Goal: Obtain resource: Download file/media

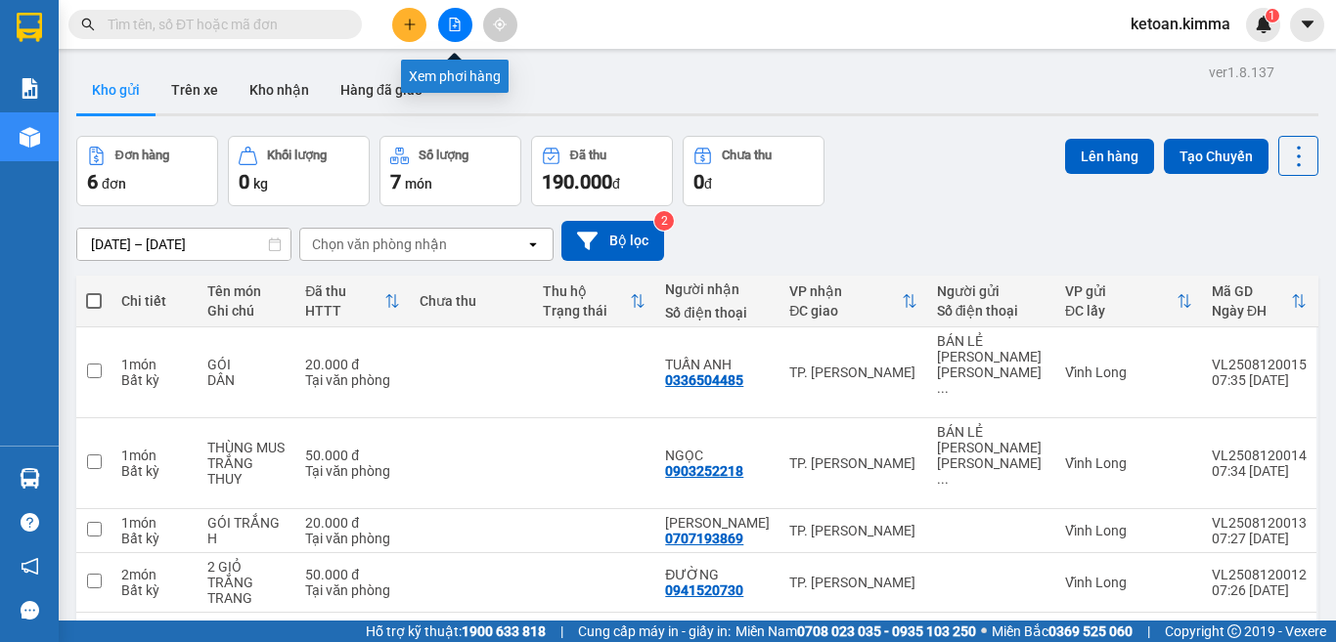
click at [447, 36] on button at bounding box center [455, 25] width 34 height 34
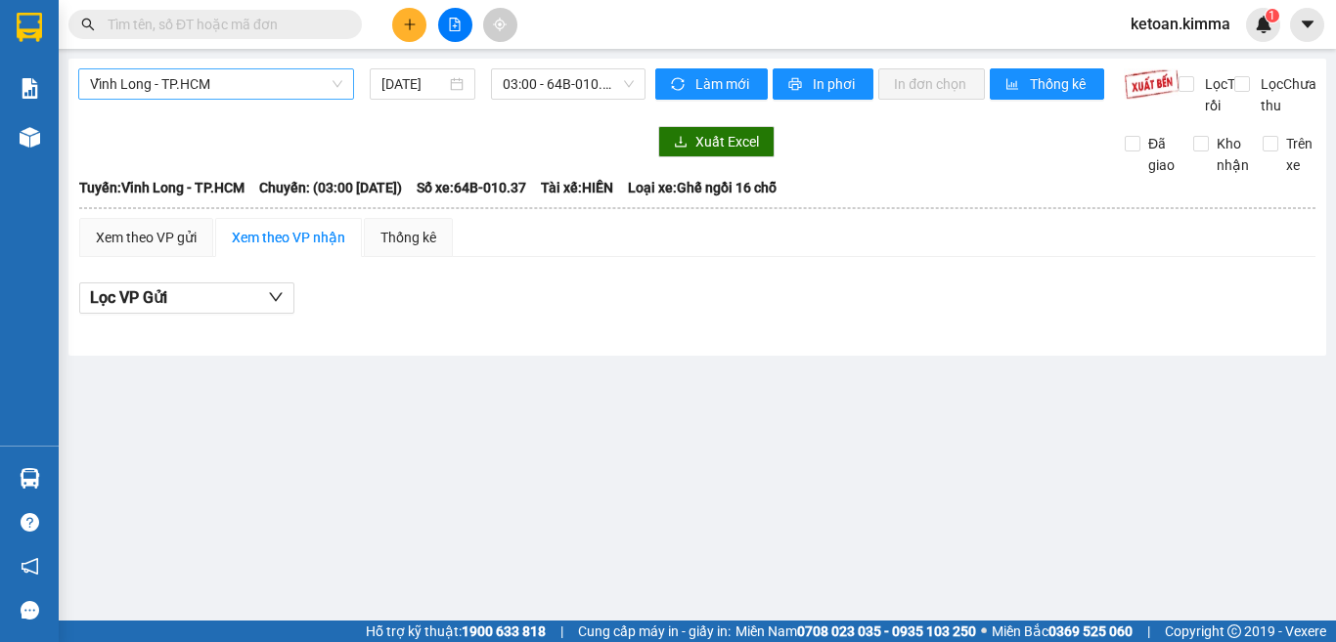
click at [155, 82] on span "Vĩnh Long - TP.HCM" at bounding box center [216, 83] width 252 height 29
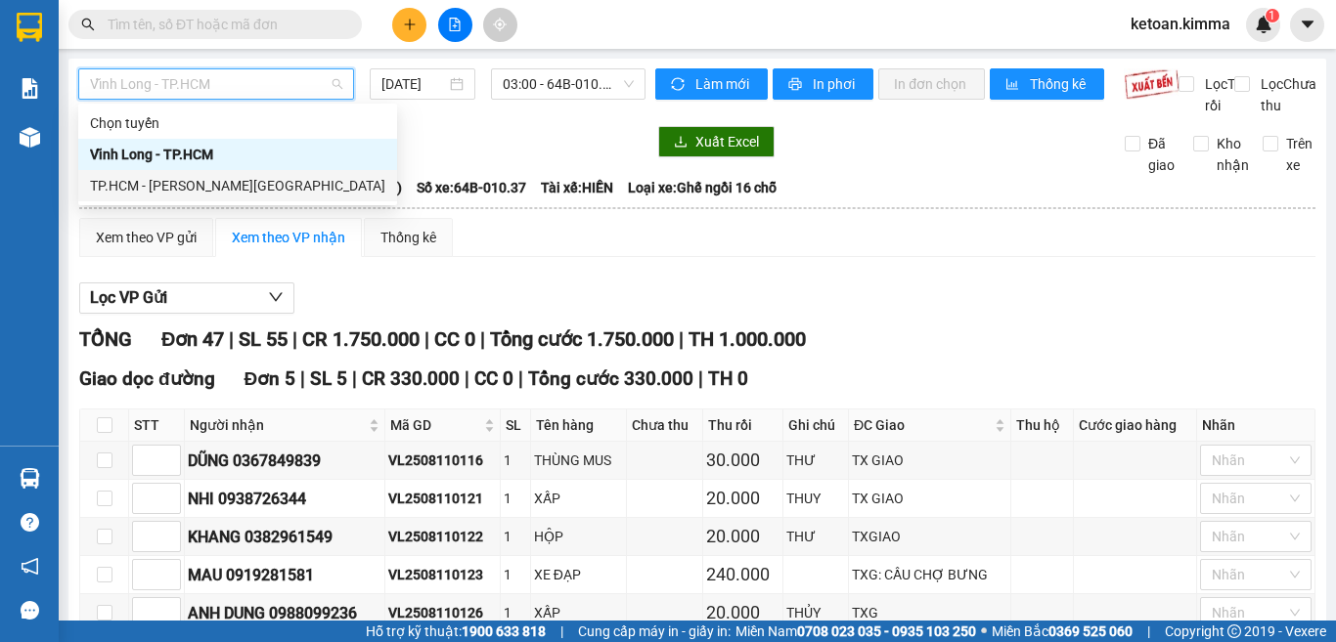
drag, startPoint x: 166, startPoint y: 187, endPoint x: 182, endPoint y: 187, distance: 15.6
click at [166, 187] on div "TP.HCM - [PERSON_NAME][GEOGRAPHIC_DATA]" at bounding box center [237, 186] width 295 height 22
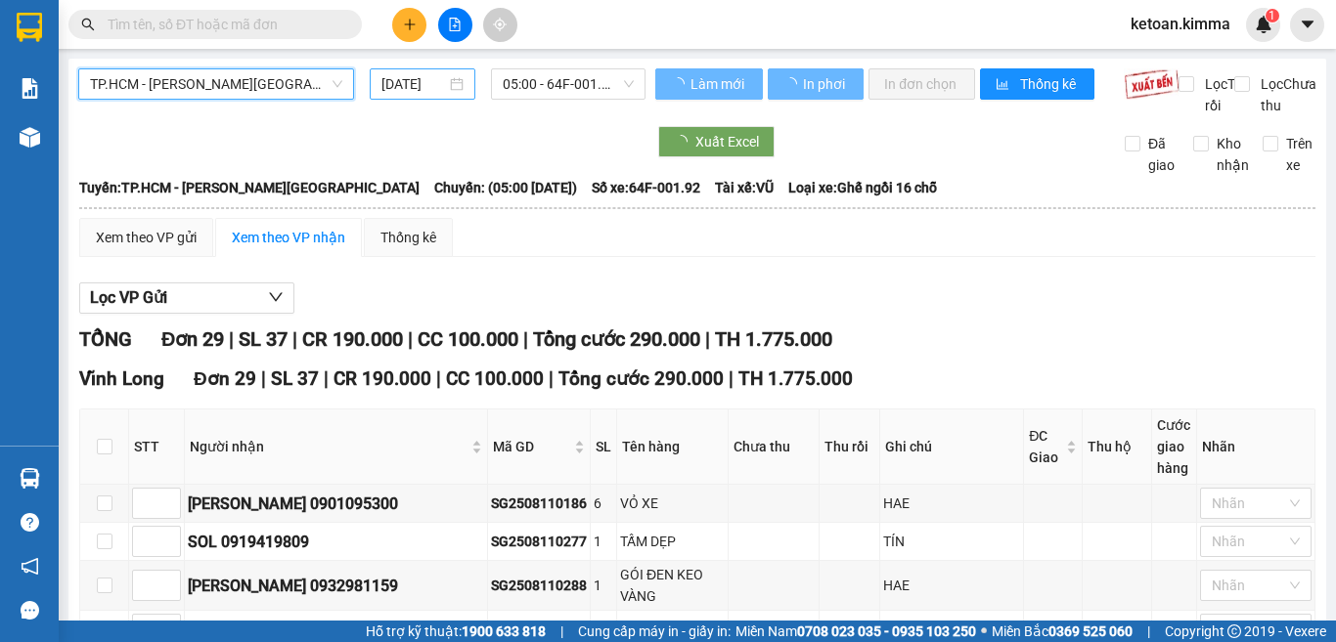
click at [406, 83] on input "[DATE]" at bounding box center [413, 84] width 65 height 22
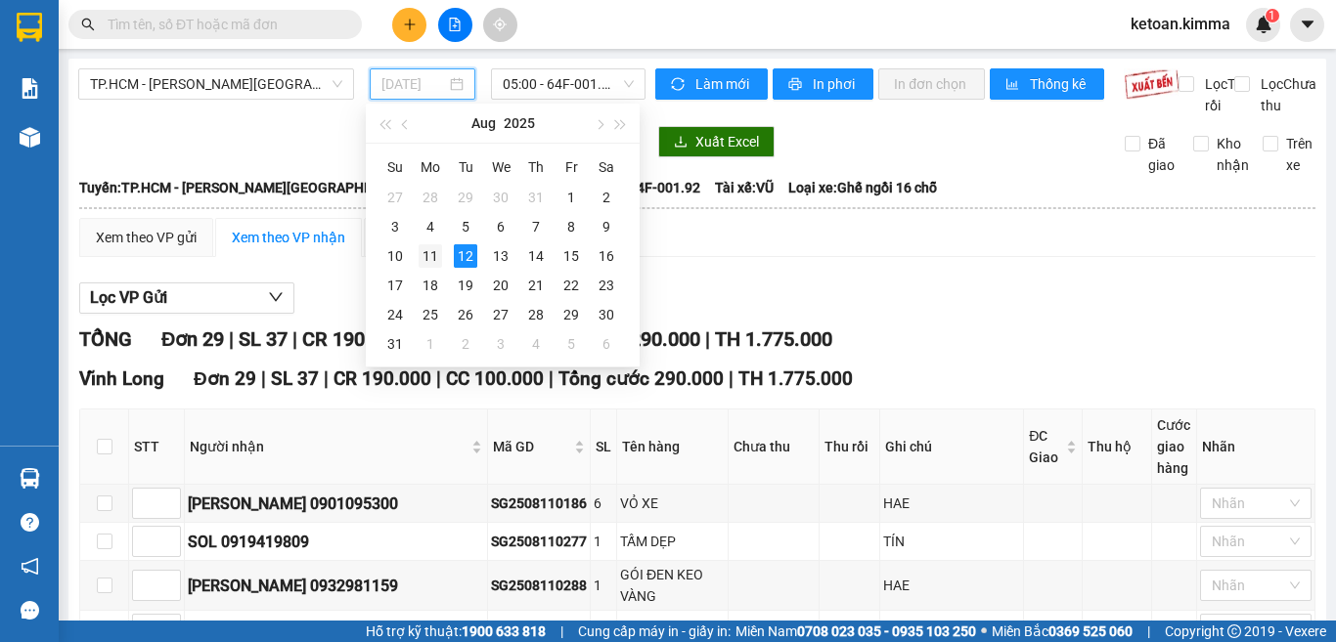
click at [433, 258] on div "11" at bounding box center [429, 255] width 23 height 23
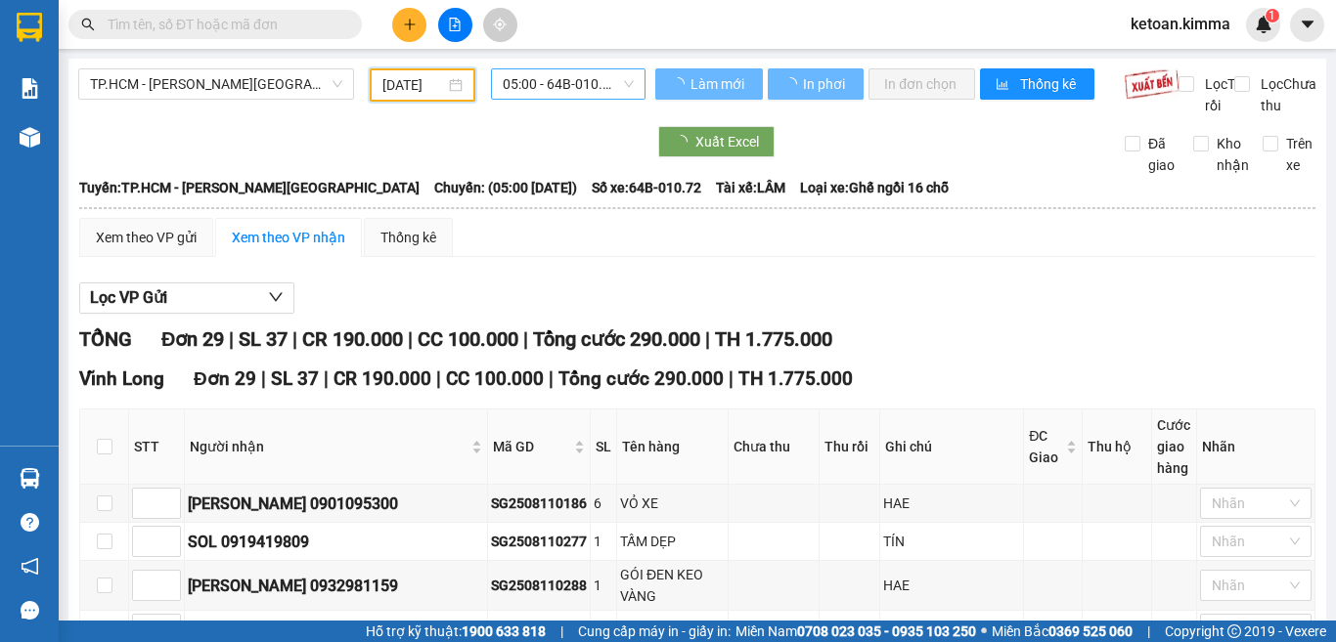
type input "[DATE]"
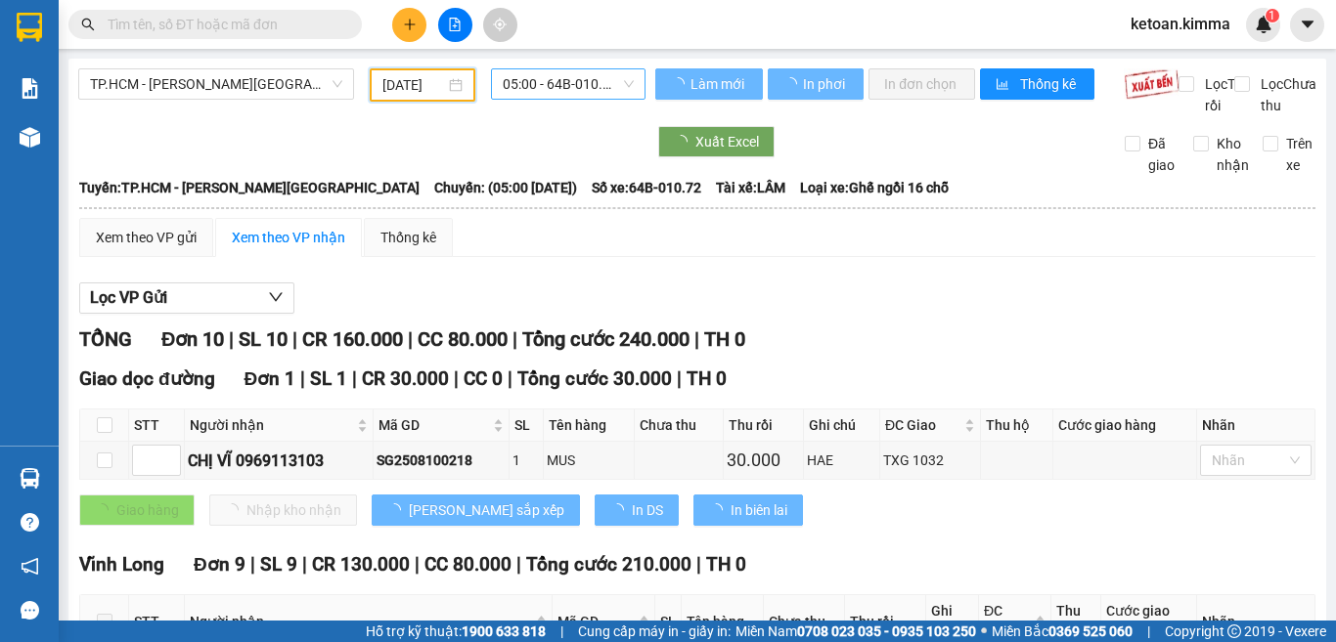
click at [553, 84] on span "05:00 - 64B-010.72" at bounding box center [568, 83] width 131 height 29
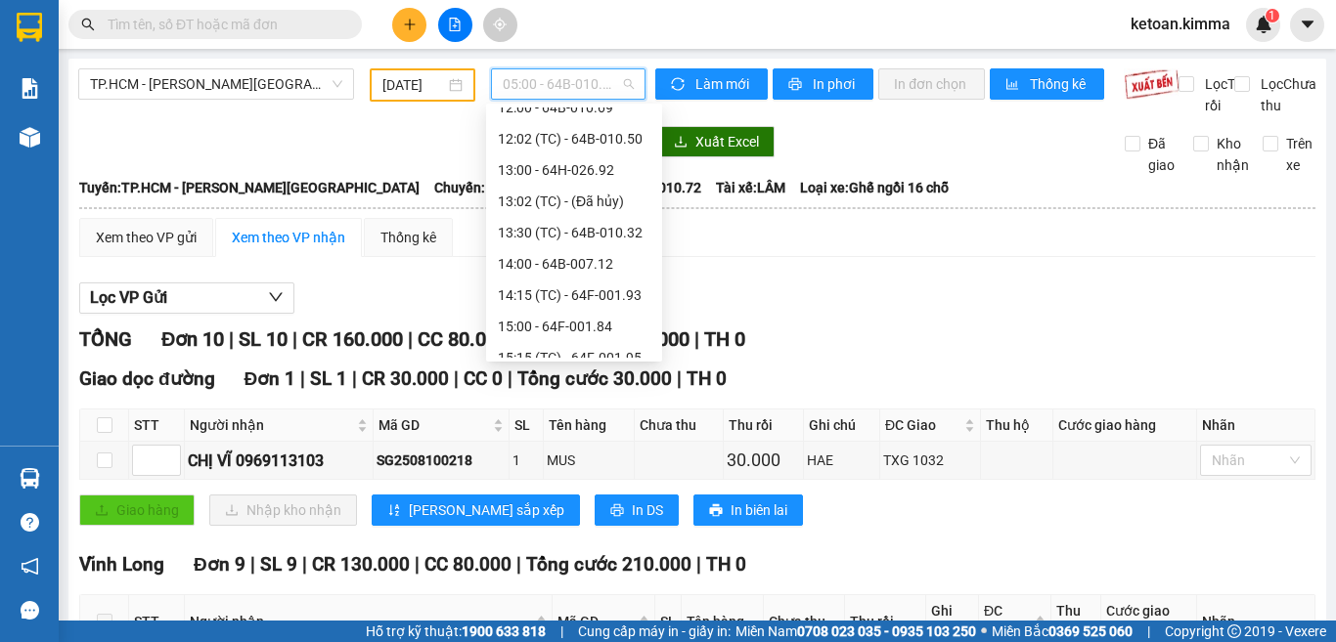
scroll to position [489, 0]
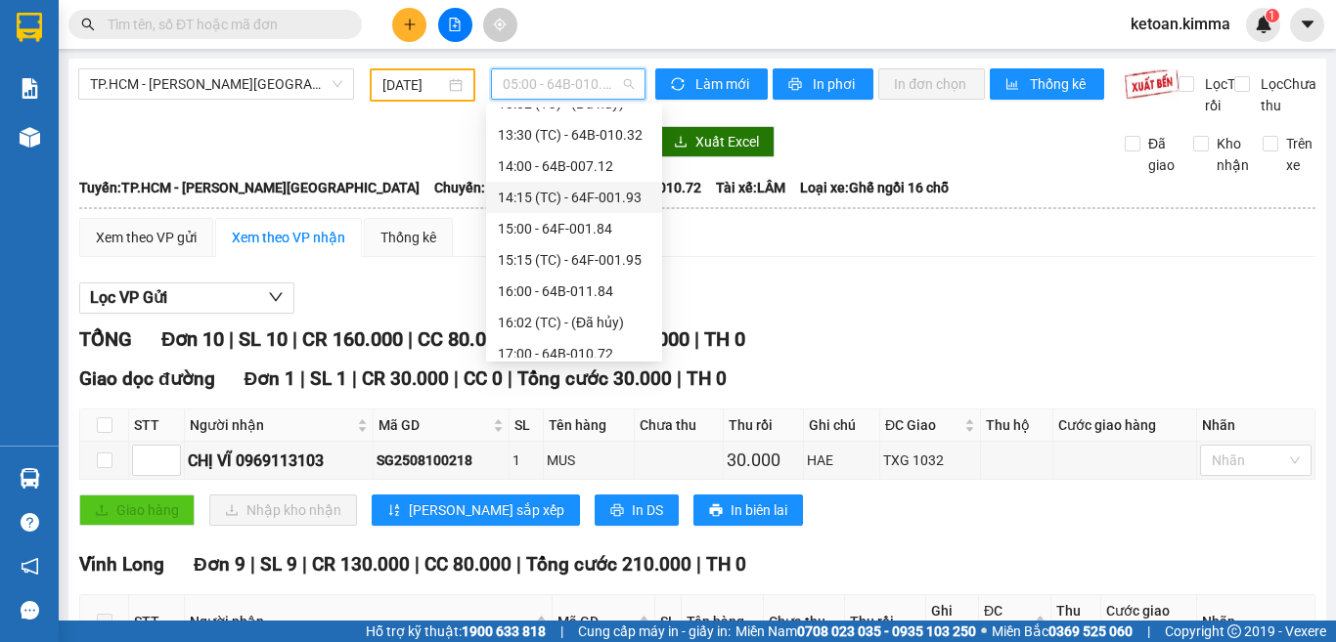
click at [627, 187] on div "14:15 (TC) - 64F-001.93" at bounding box center [574, 198] width 153 height 22
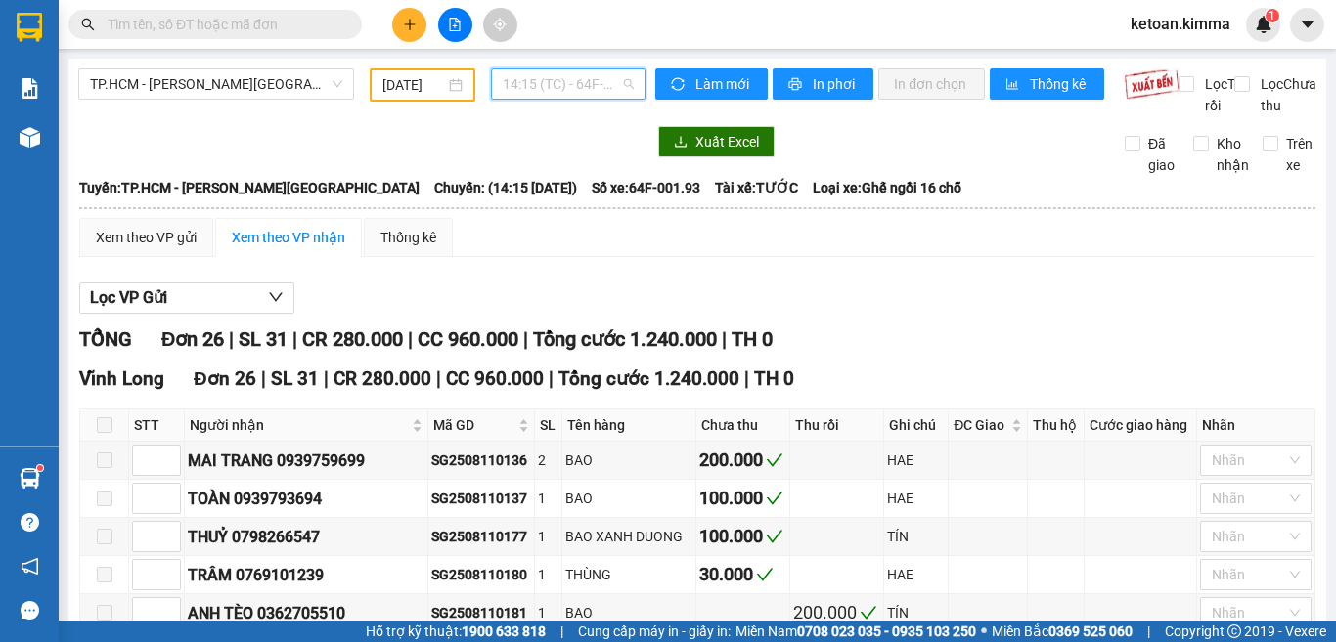
click at [520, 76] on span "14:15 (TC) - 64F-001.93" at bounding box center [568, 83] width 131 height 29
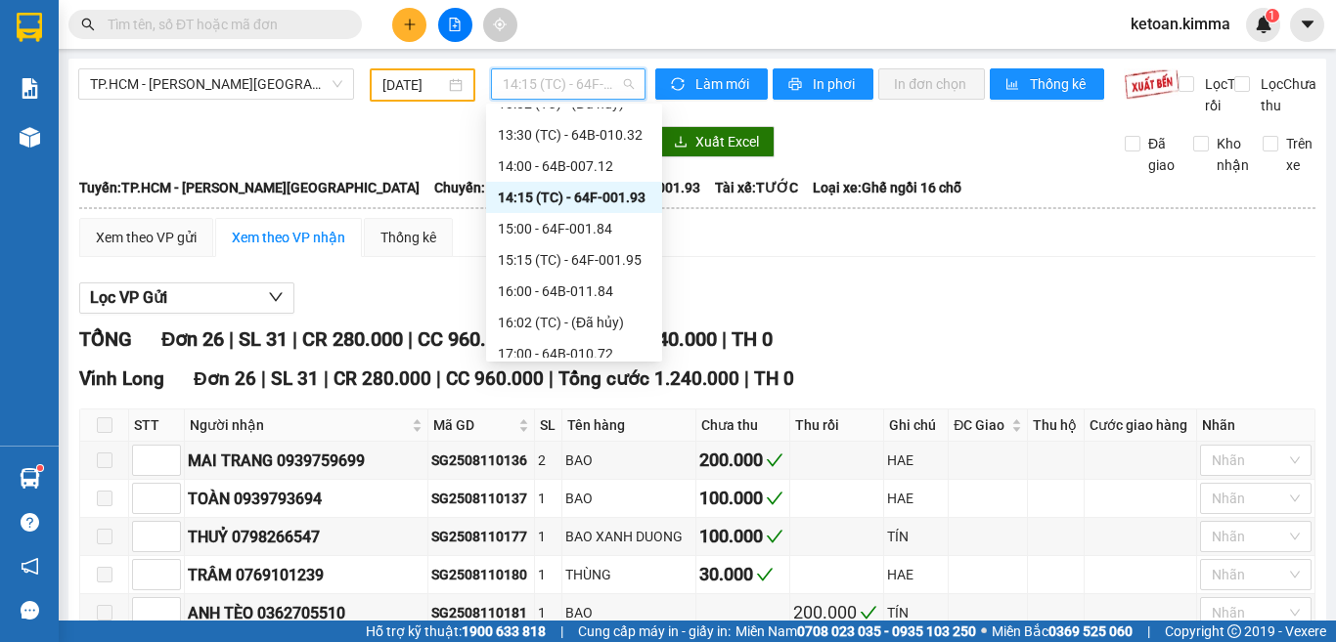
click at [614, 195] on div "14:15 (TC) - 64F-001.93" at bounding box center [574, 198] width 153 height 22
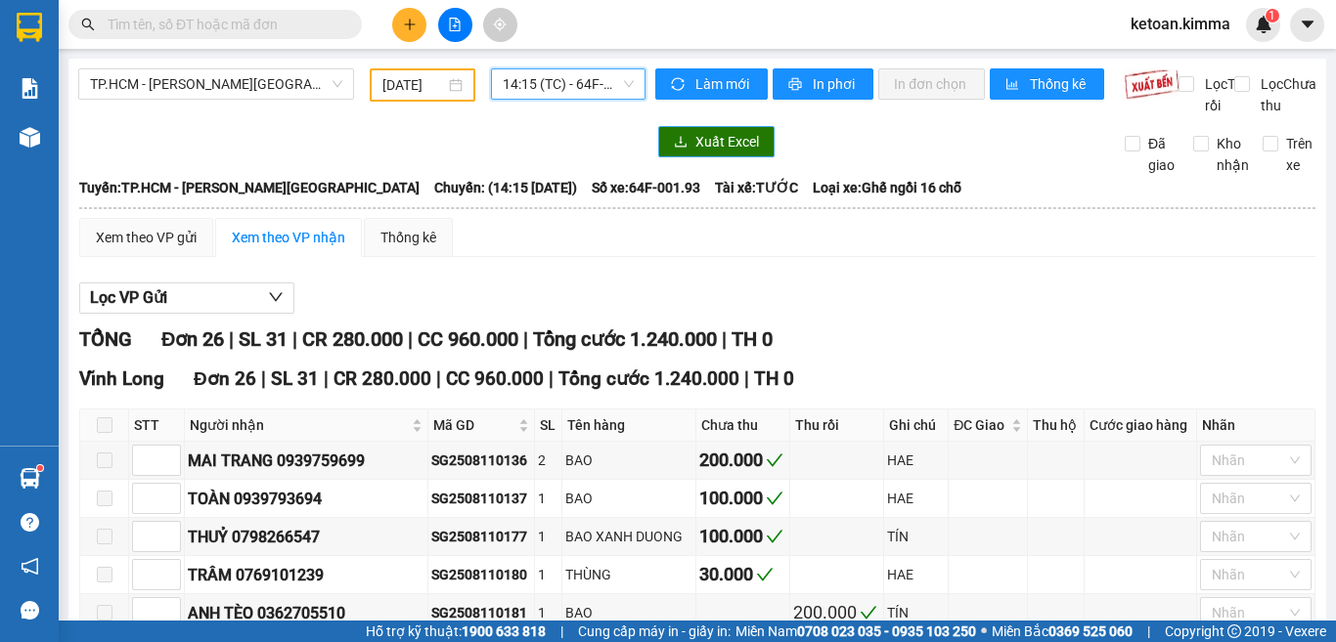
click at [715, 153] on span "Xuất Excel" at bounding box center [727, 142] width 64 height 22
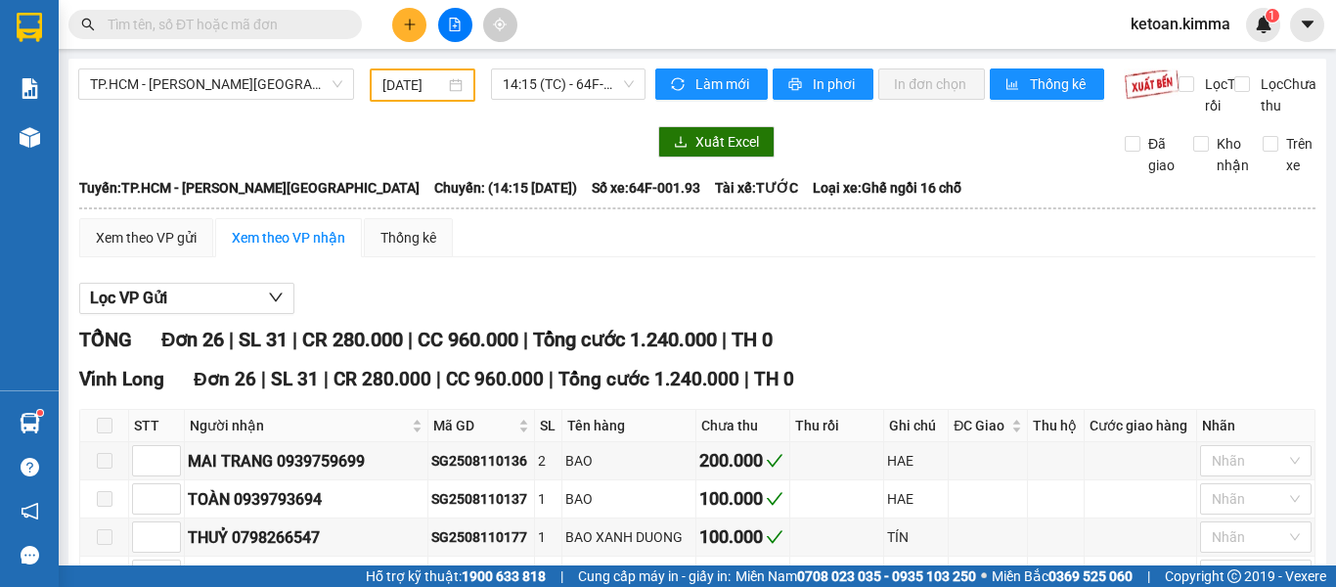
click at [592, 198] on span "Số xe: 64F-001.93" at bounding box center [646, 188] width 109 height 22
copy span "Số xe: 64F-001.93"
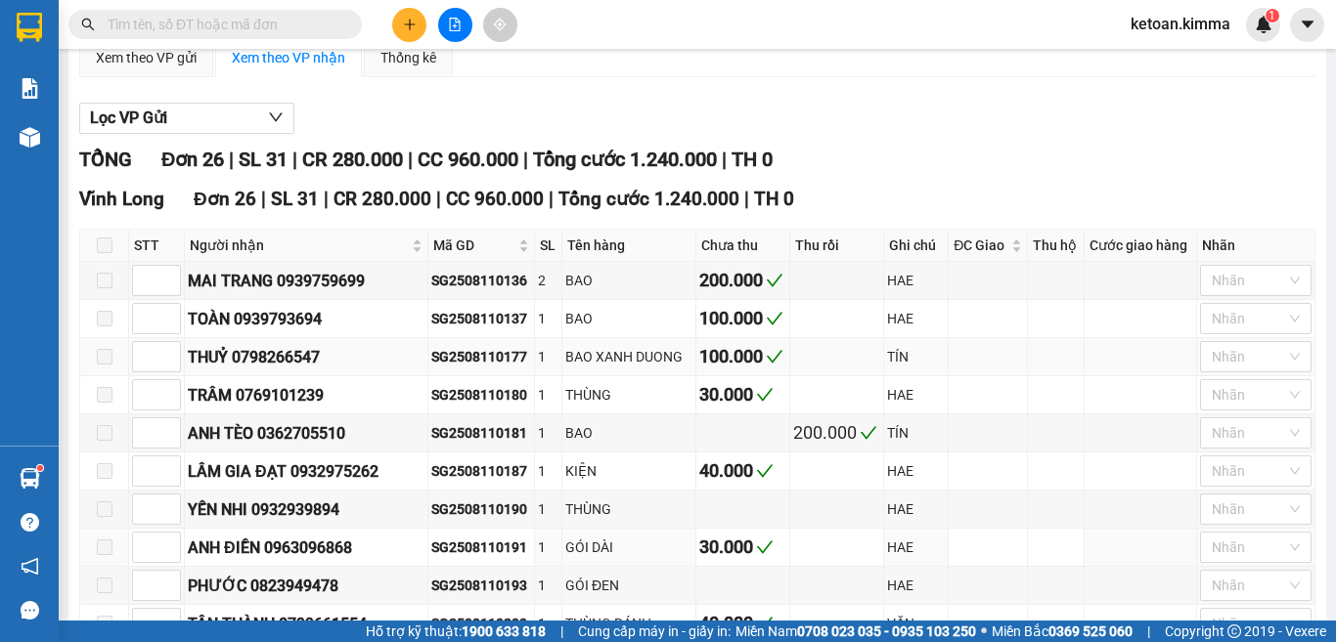
scroll to position [196, 0]
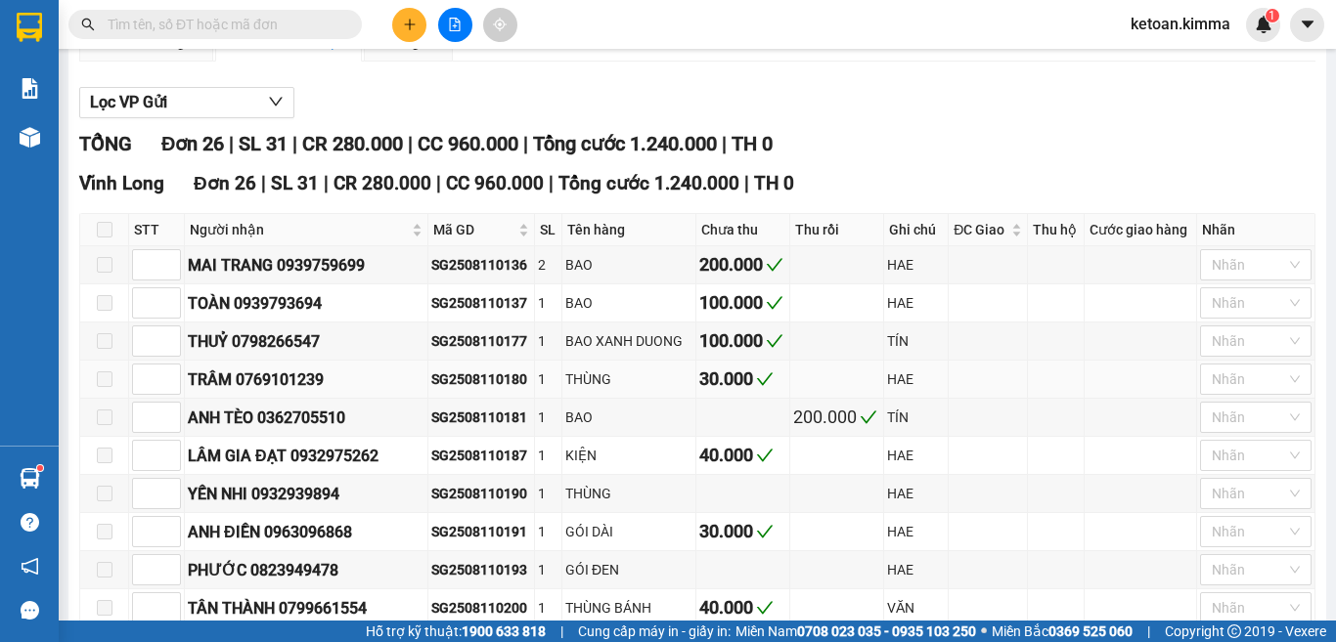
click at [490, 390] on div "SG2508110180" at bounding box center [481, 380] width 100 height 22
copy div "SG2508110180"
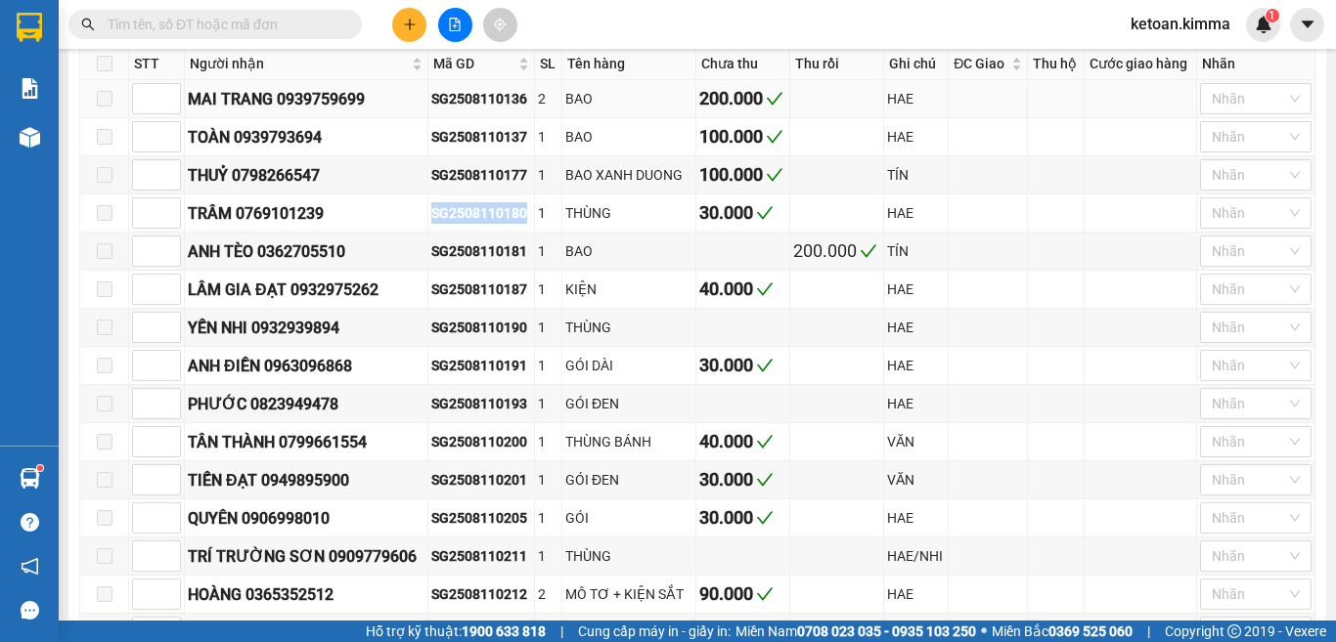
scroll to position [391, 0]
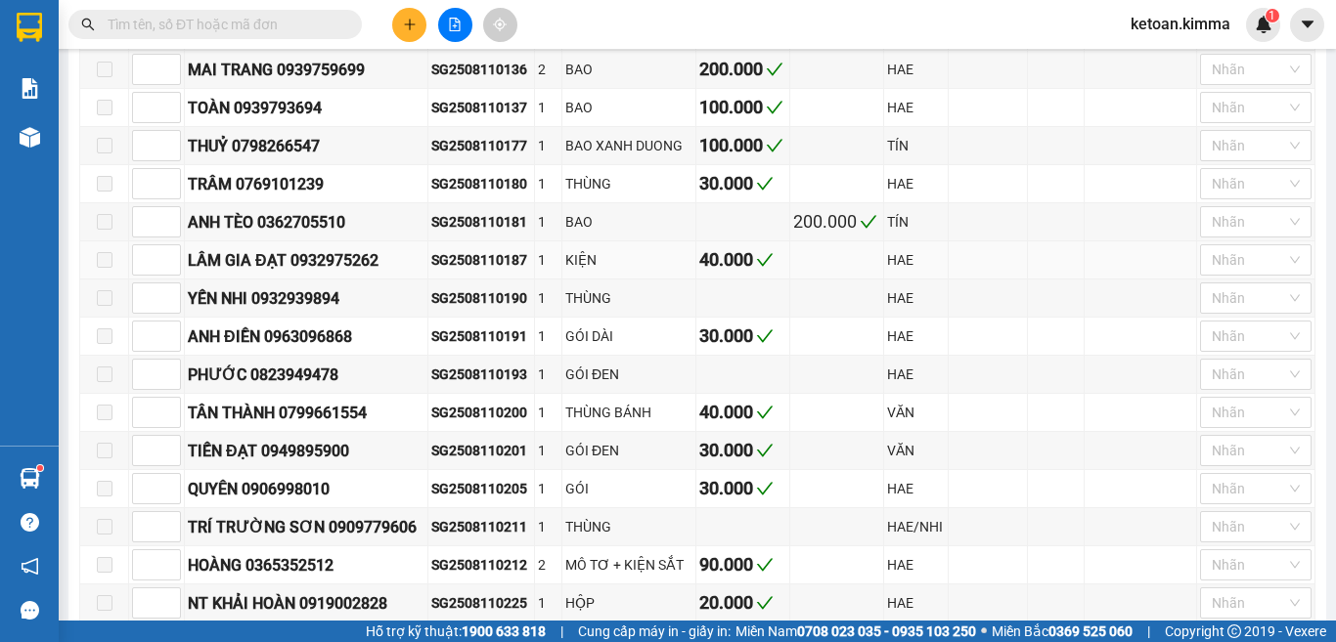
click at [463, 271] on div "SG2508110187" at bounding box center [481, 260] width 100 height 22
click at [459, 271] on div "SG2508110187" at bounding box center [481, 260] width 100 height 22
drag, startPoint x: 459, startPoint y: 284, endPoint x: 436, endPoint y: 298, distance: 26.8
click at [436, 280] on td "SG2508110187" at bounding box center [481, 260] width 107 height 38
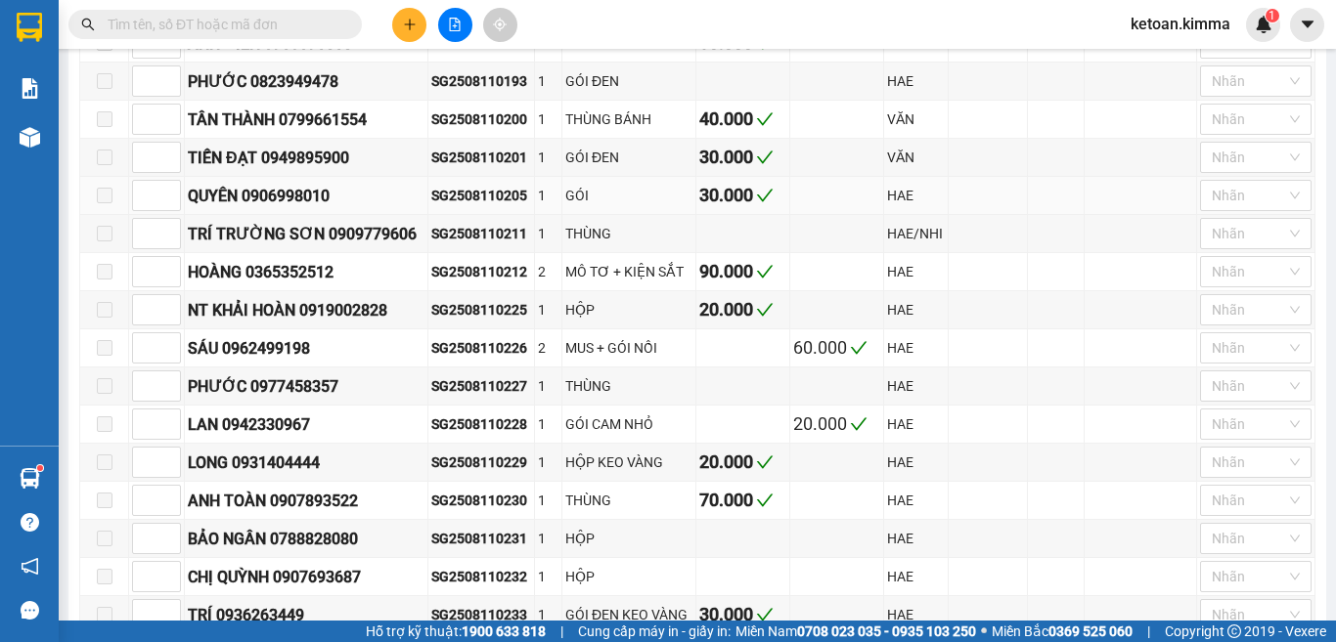
scroll to position [587, 0]
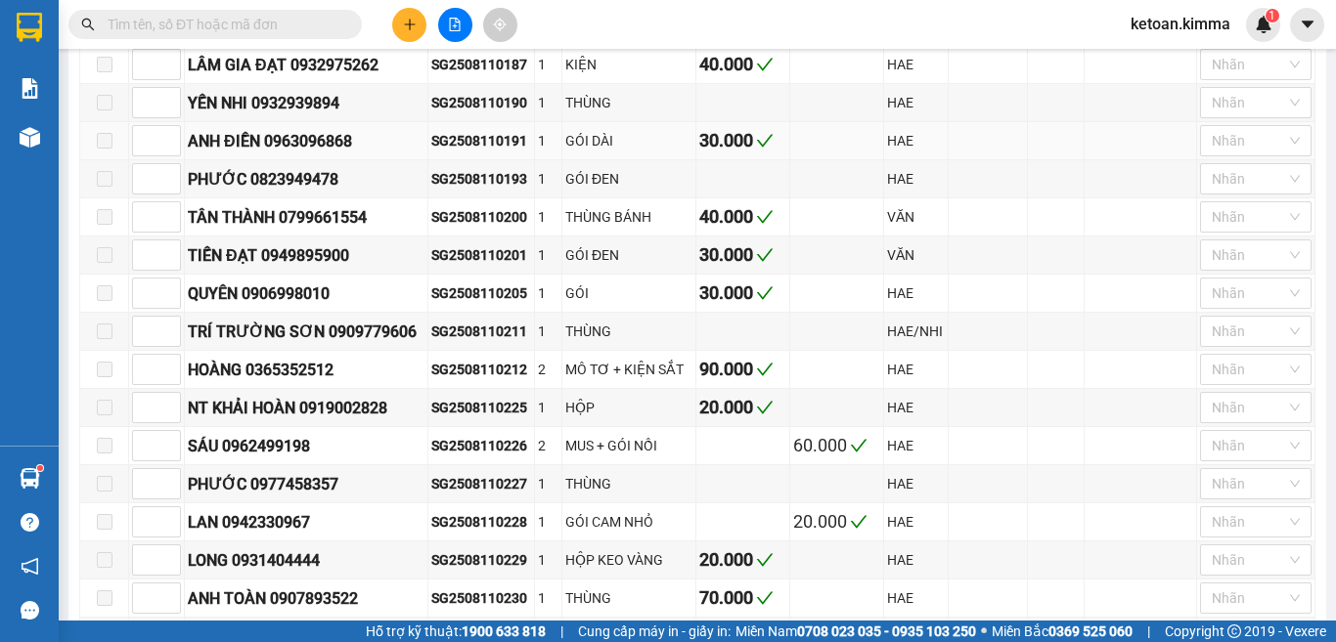
click at [473, 152] on div "SG2508110191" at bounding box center [481, 141] width 100 height 22
copy div "SG2508110191"
click at [464, 228] on div "SG2508110200" at bounding box center [481, 217] width 100 height 22
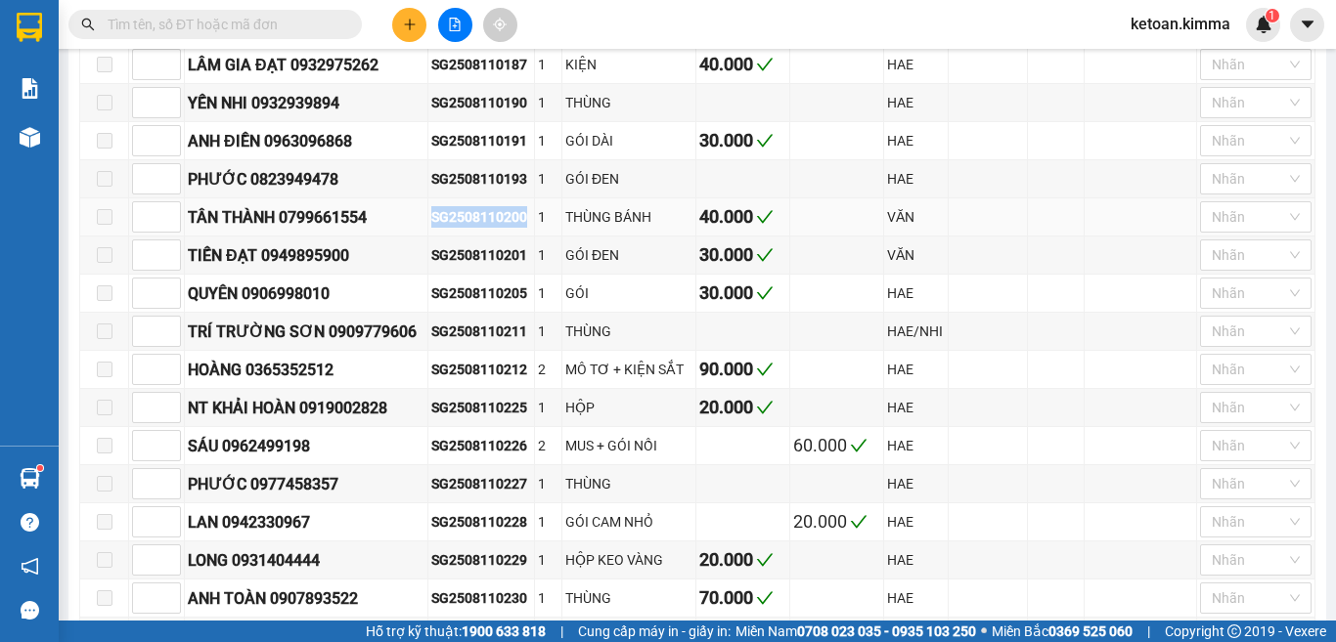
copy div "SG2508110200"
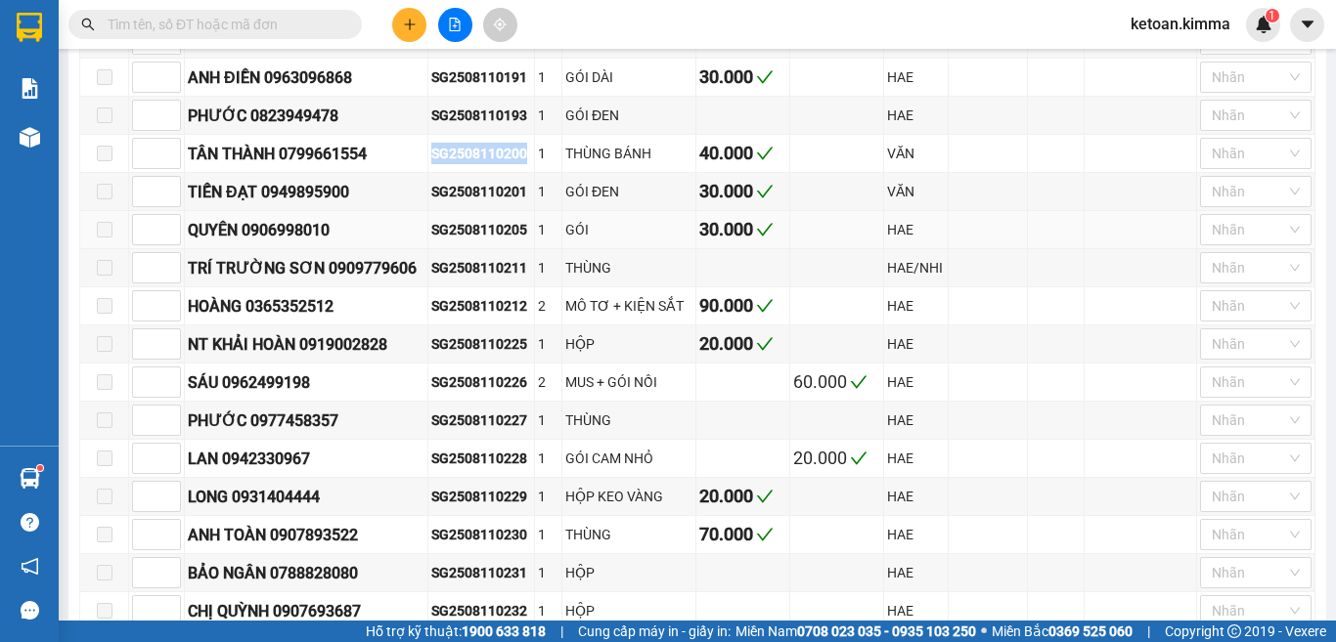
scroll to position [684, 0]
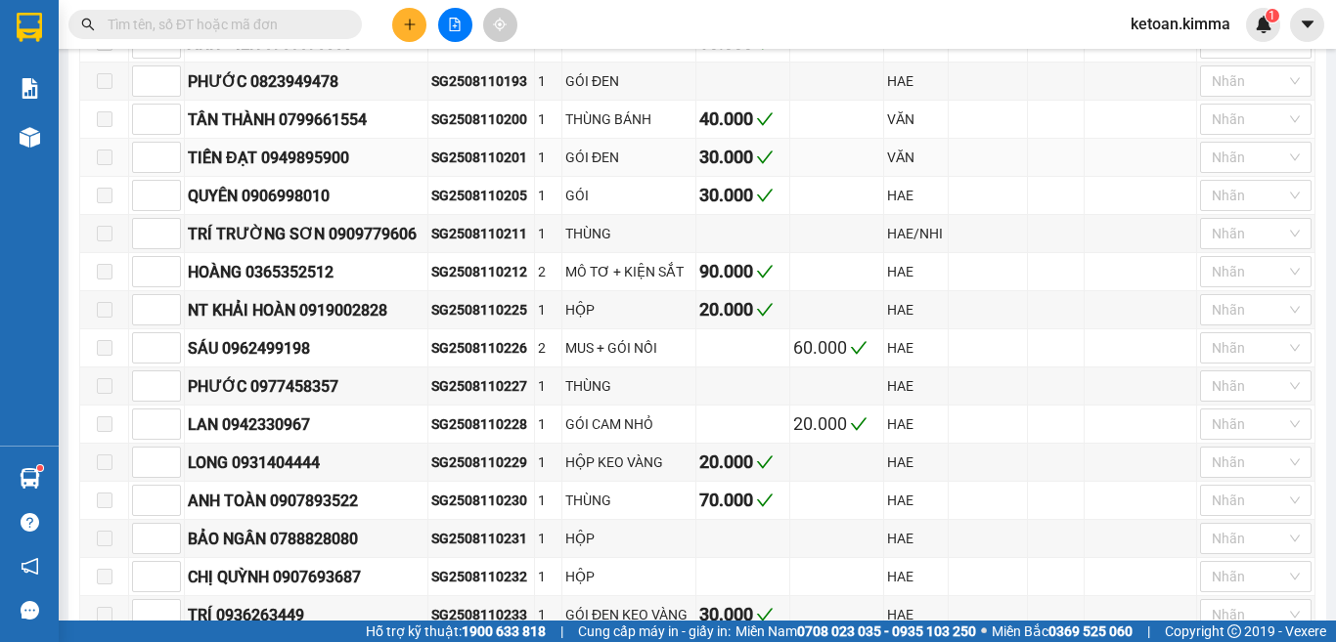
click at [466, 168] on div "SG2508110201" at bounding box center [481, 158] width 100 height 22
copy div "SG2508110201"
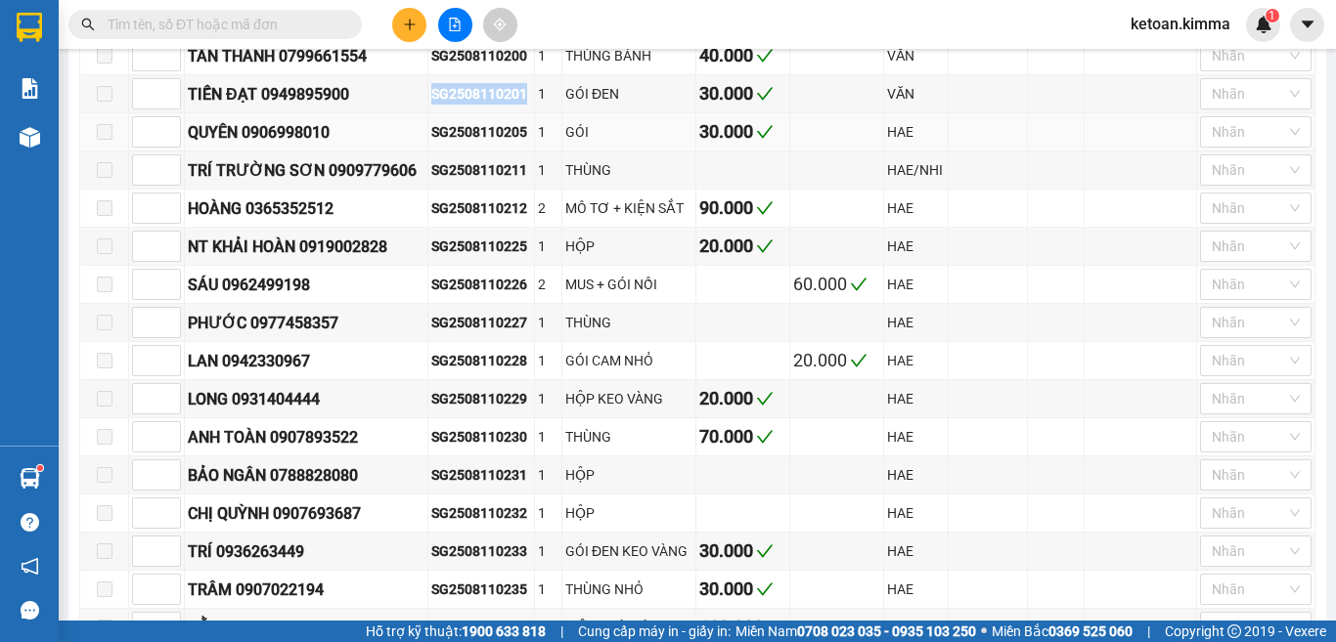
scroll to position [782, 0]
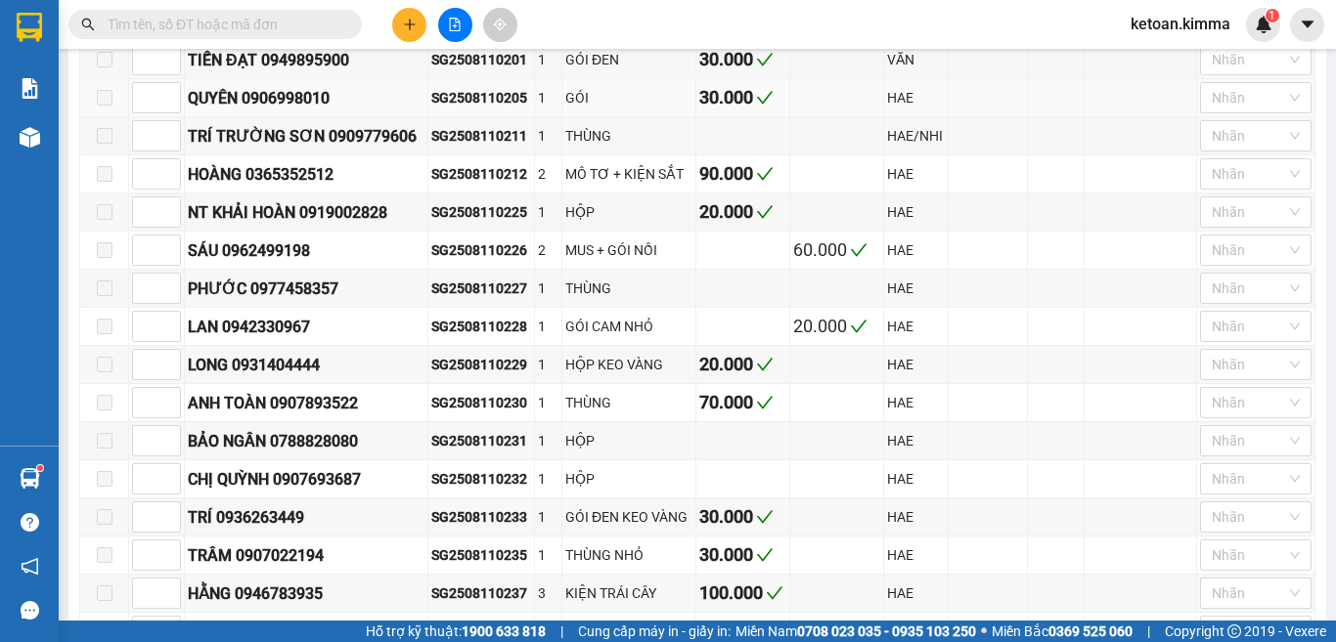
click at [471, 109] on div "SG2508110205" at bounding box center [481, 98] width 100 height 22
copy div "SG2508110205"
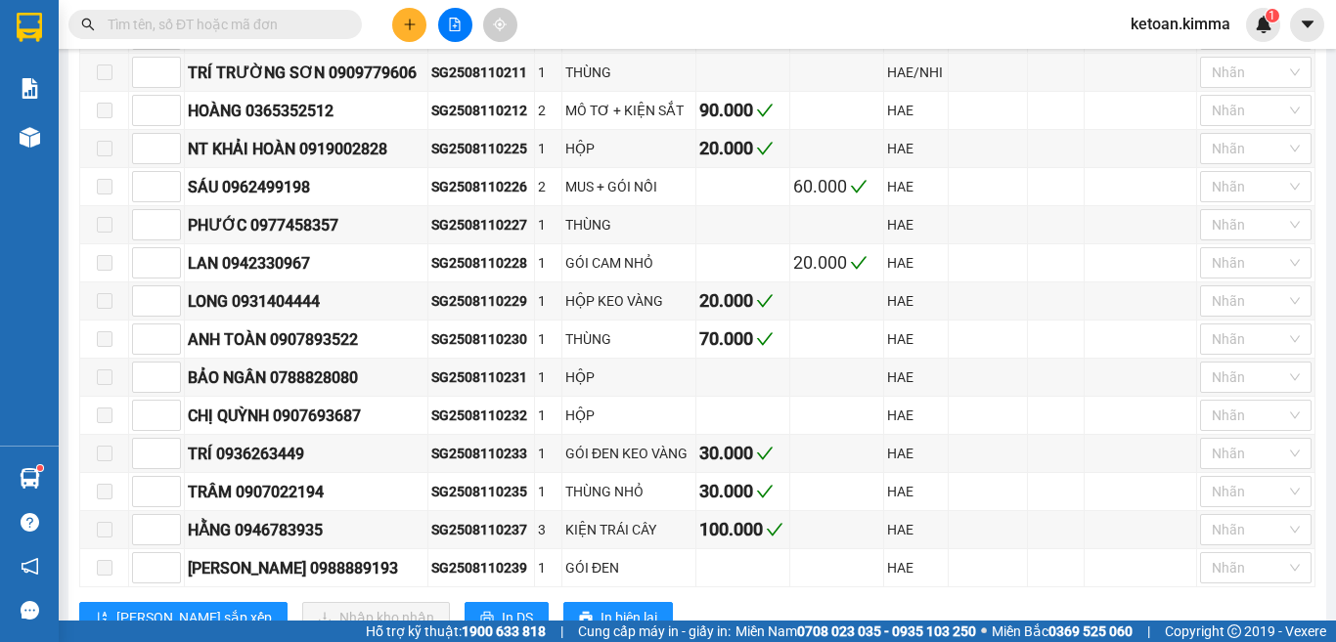
scroll to position [880, 0]
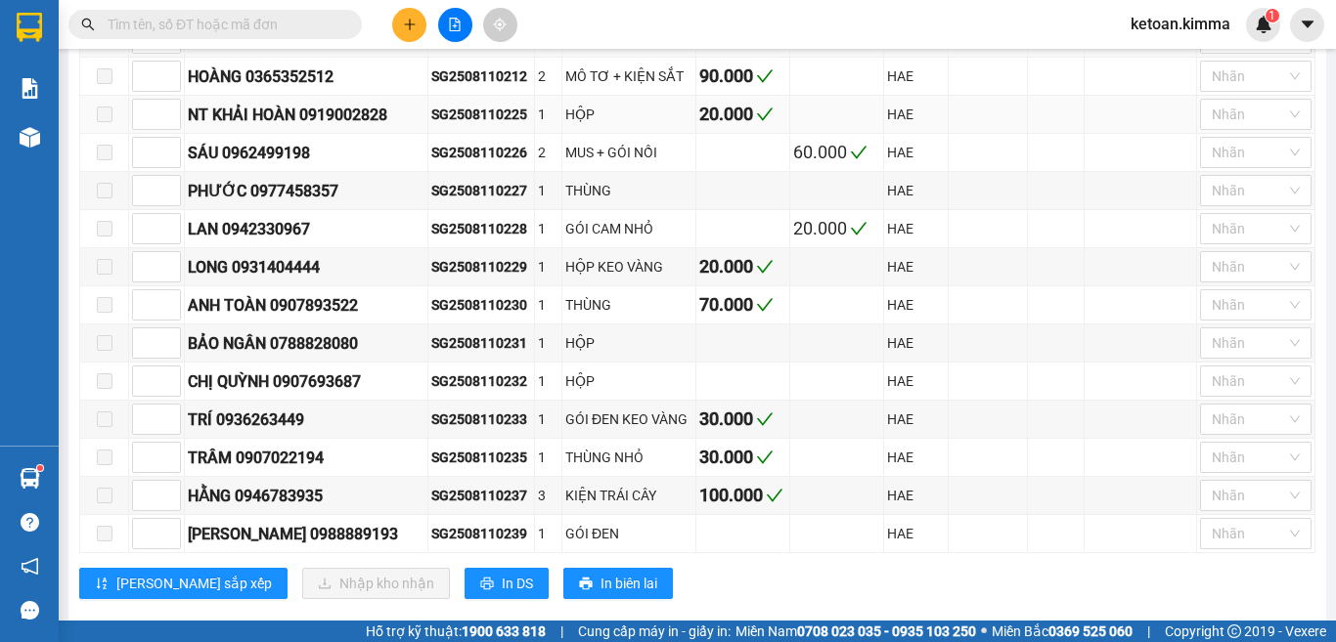
click at [465, 125] on div "SG2508110225" at bounding box center [481, 115] width 100 height 22
copy div "SG2508110225"
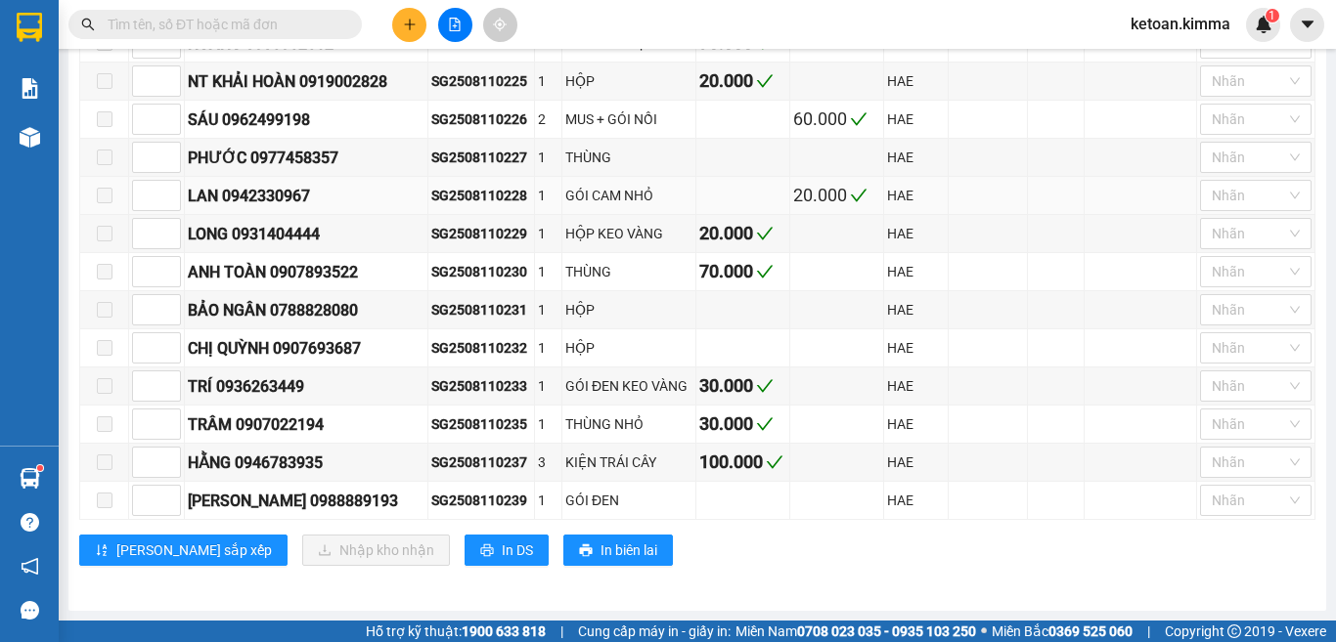
click at [469, 203] on div "SG2508110228" at bounding box center [481, 196] width 100 height 22
copy div "SG2508110228"
click at [452, 229] on div "SG2508110229" at bounding box center [481, 234] width 100 height 22
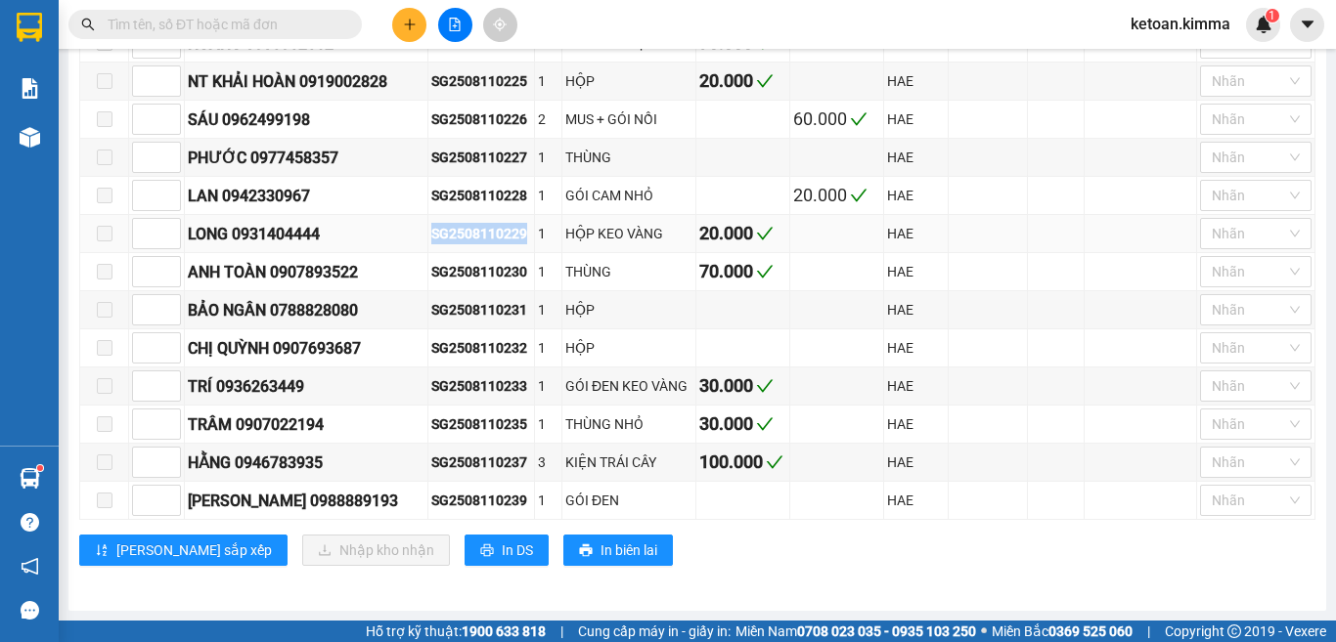
copy div "SG2508110229"
click at [456, 395] on div "SG2508110233" at bounding box center [481, 386] width 100 height 22
copy div "SG2508110233"
click at [476, 425] on div "SG2508110235" at bounding box center [481, 425] width 100 height 22
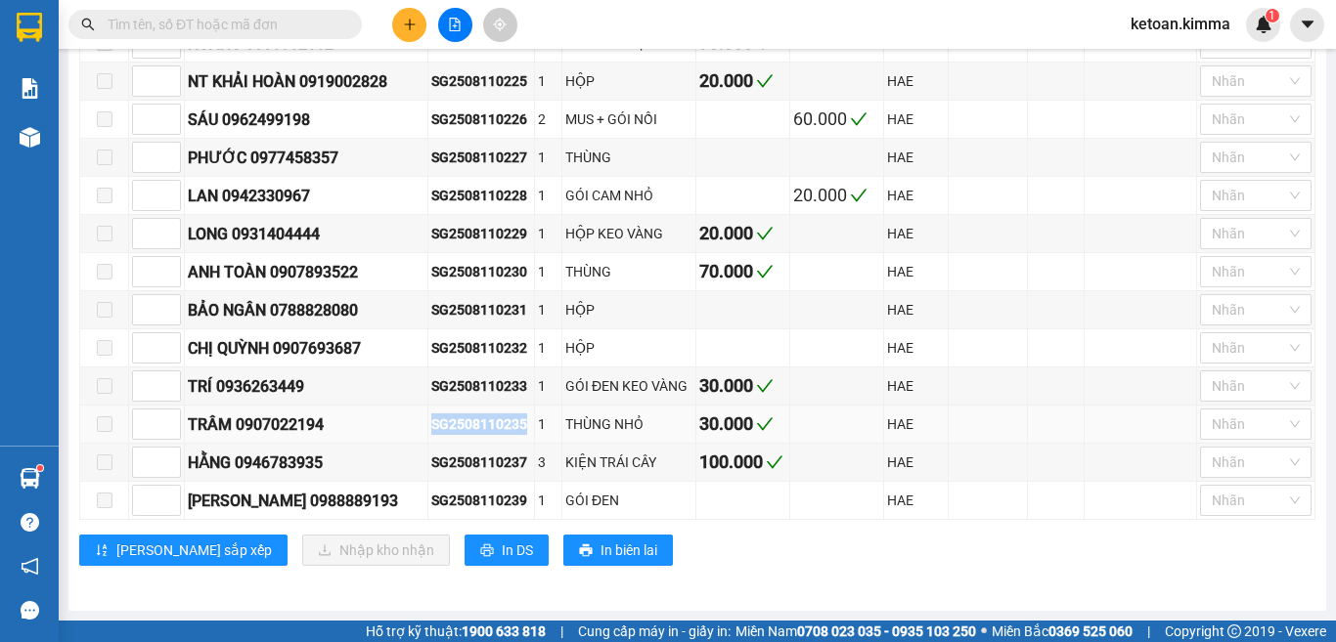
click at [476, 425] on div "SG2508110235" at bounding box center [481, 425] width 100 height 22
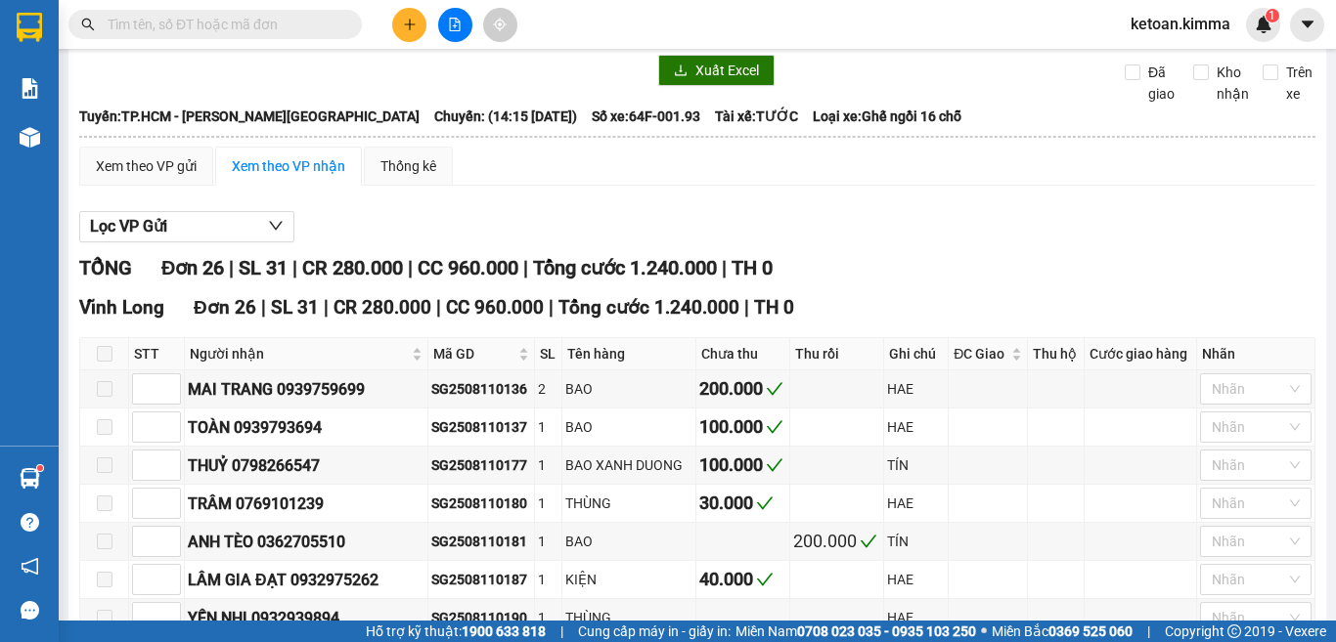
scroll to position [0, 0]
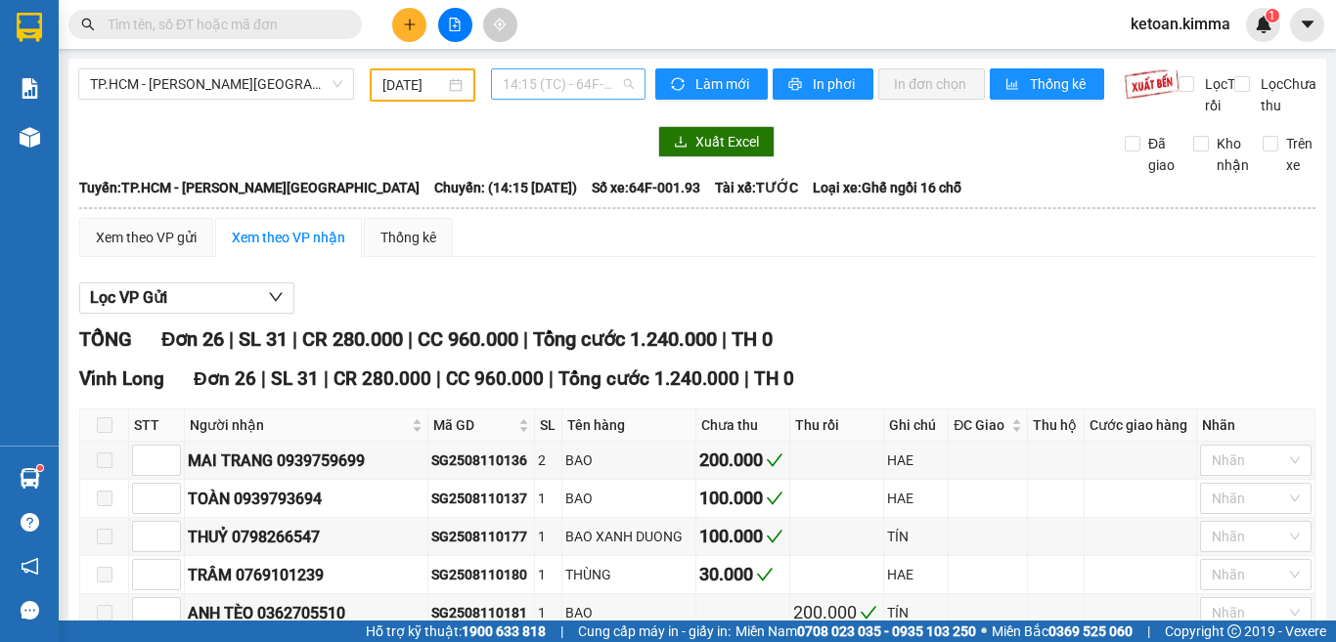
click at [528, 78] on span "14:15 (TC) - 64F-001.93" at bounding box center [568, 83] width 131 height 29
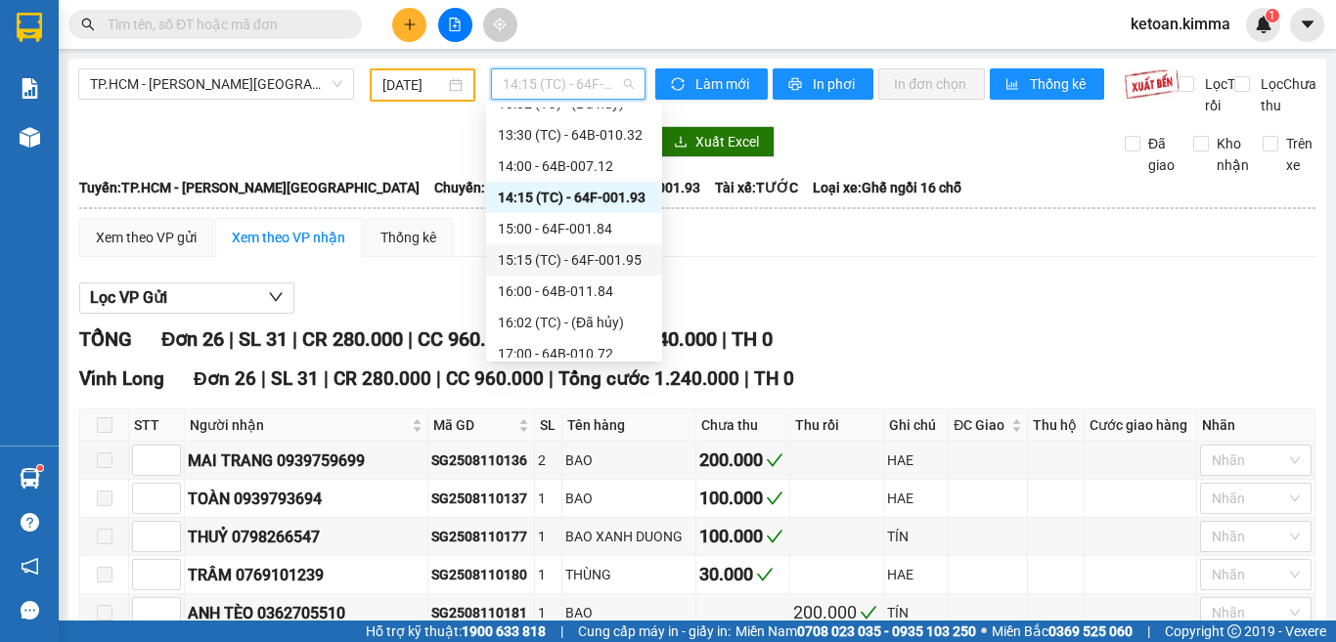
click at [602, 252] on div "15:15 (TC) - 64F-001.95" at bounding box center [574, 260] width 153 height 22
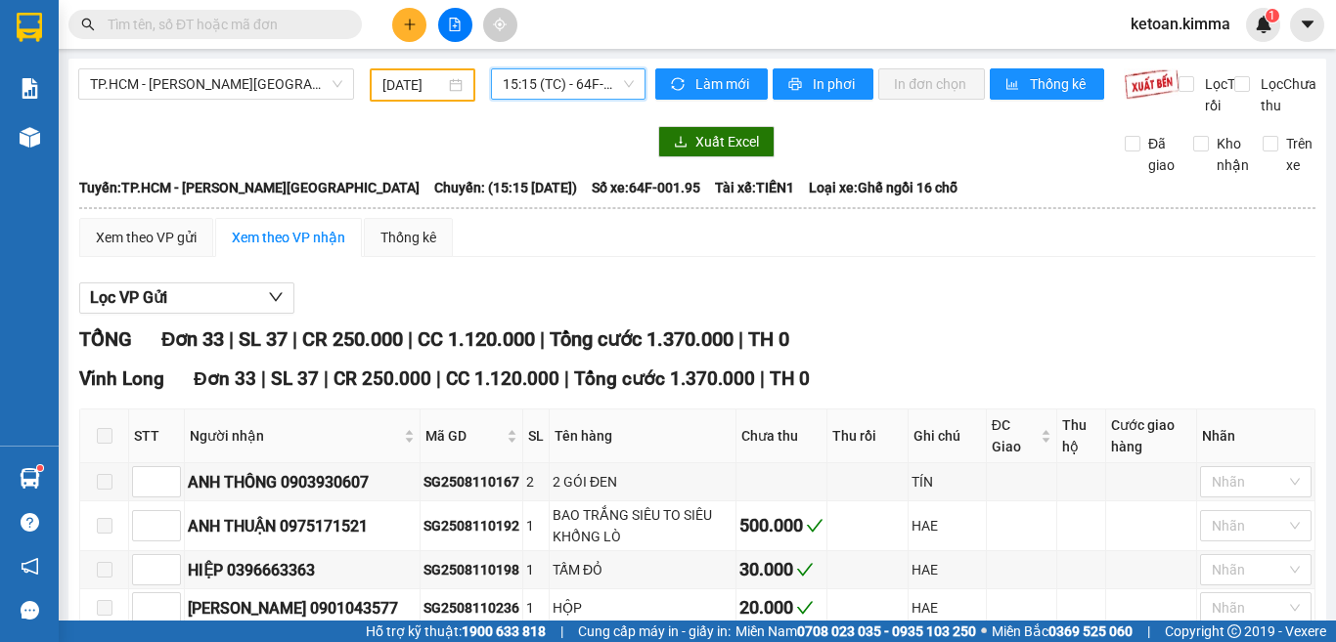
click at [945, 157] on div "Xuất Excel" at bounding box center [875, 141] width 441 height 31
click at [568, 70] on span "15:15 (TC) - 64F-001.95" at bounding box center [568, 83] width 131 height 29
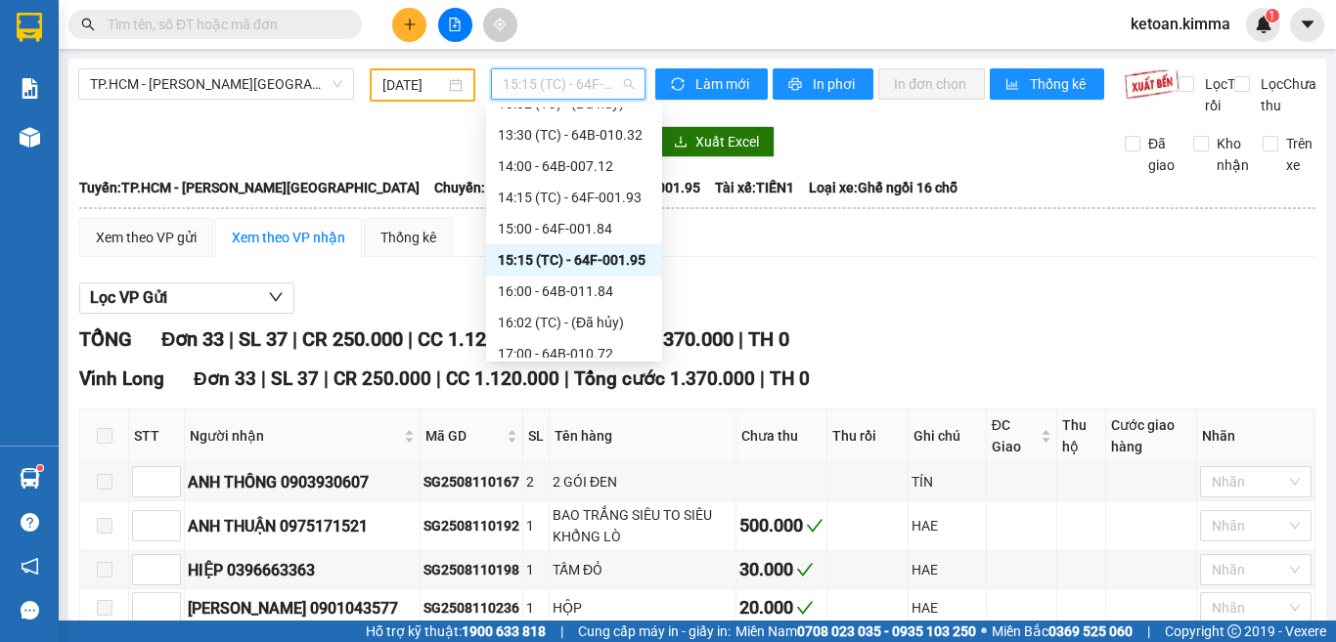
click at [630, 260] on div "15:15 (TC) - 64F-001.95" at bounding box center [574, 260] width 153 height 22
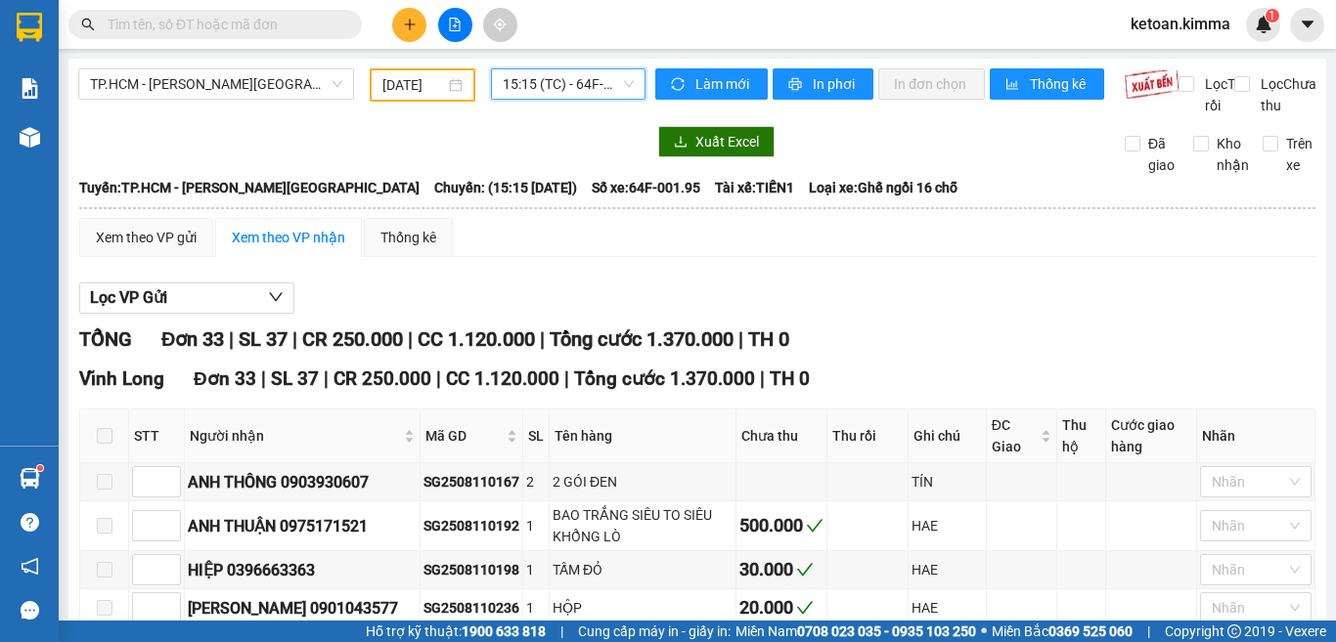
click at [943, 315] on div "Lọc VP Gửi" at bounding box center [697, 299] width 1236 height 32
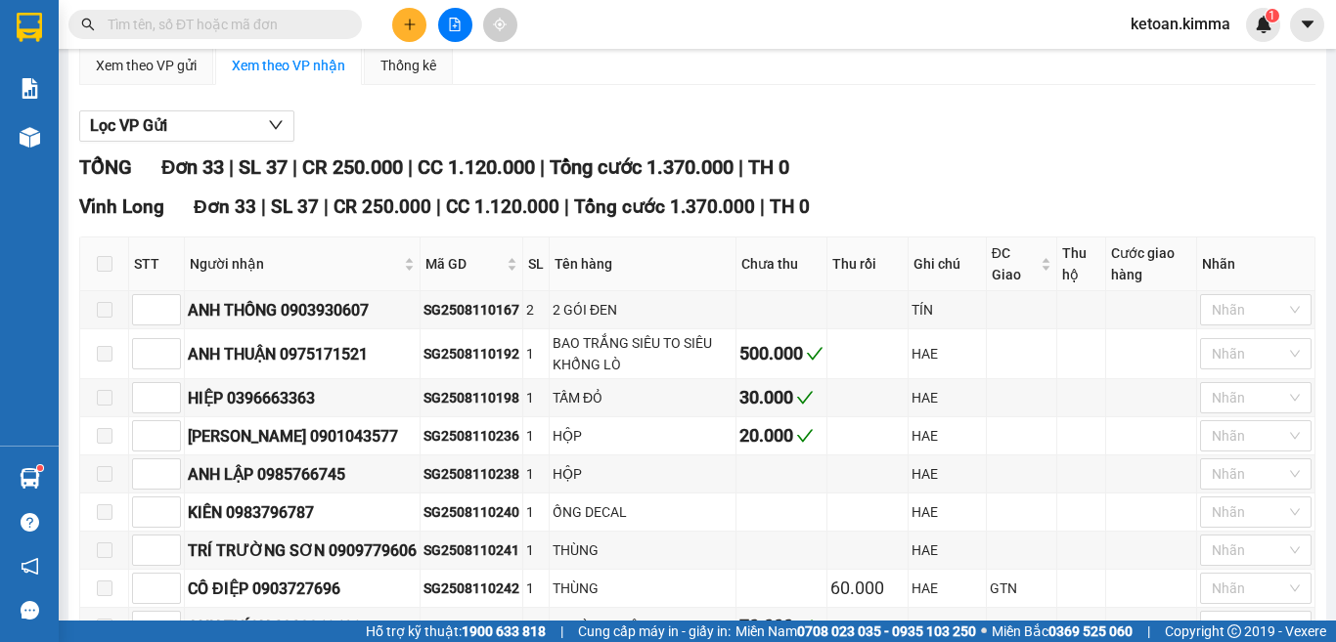
scroll to position [293, 0]
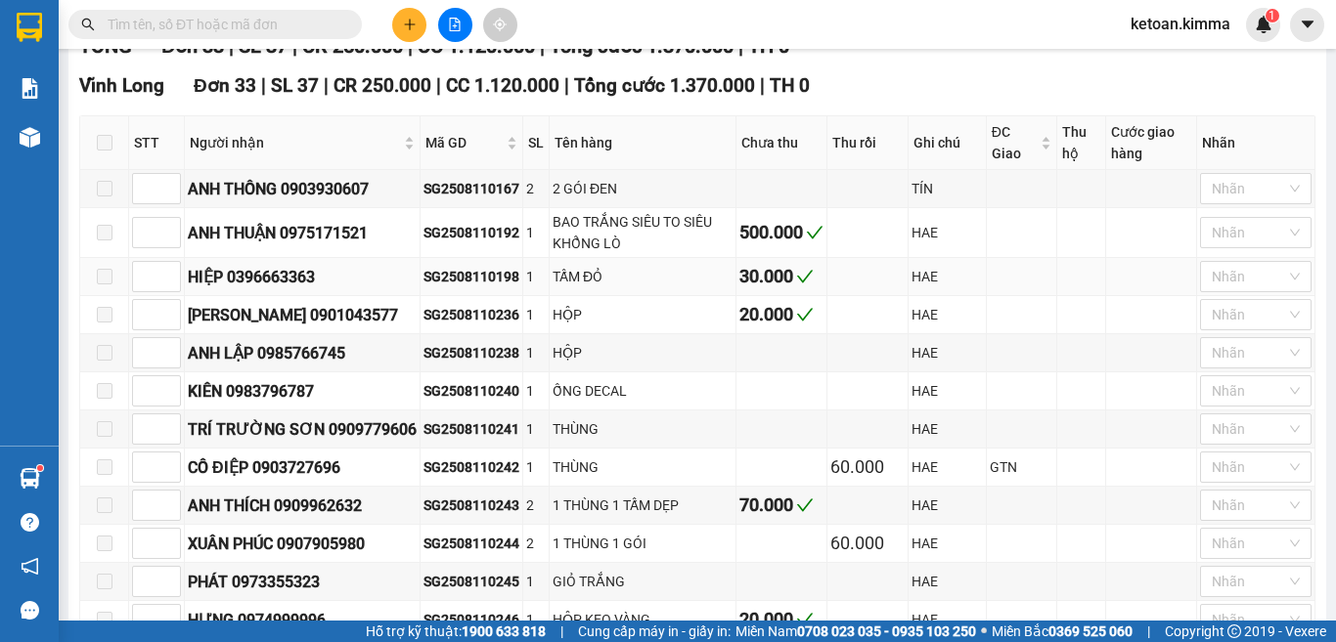
click at [460, 287] on div "SG2508110198" at bounding box center [471, 277] width 96 height 22
click at [482, 326] on div "SG2508110236" at bounding box center [471, 315] width 96 height 22
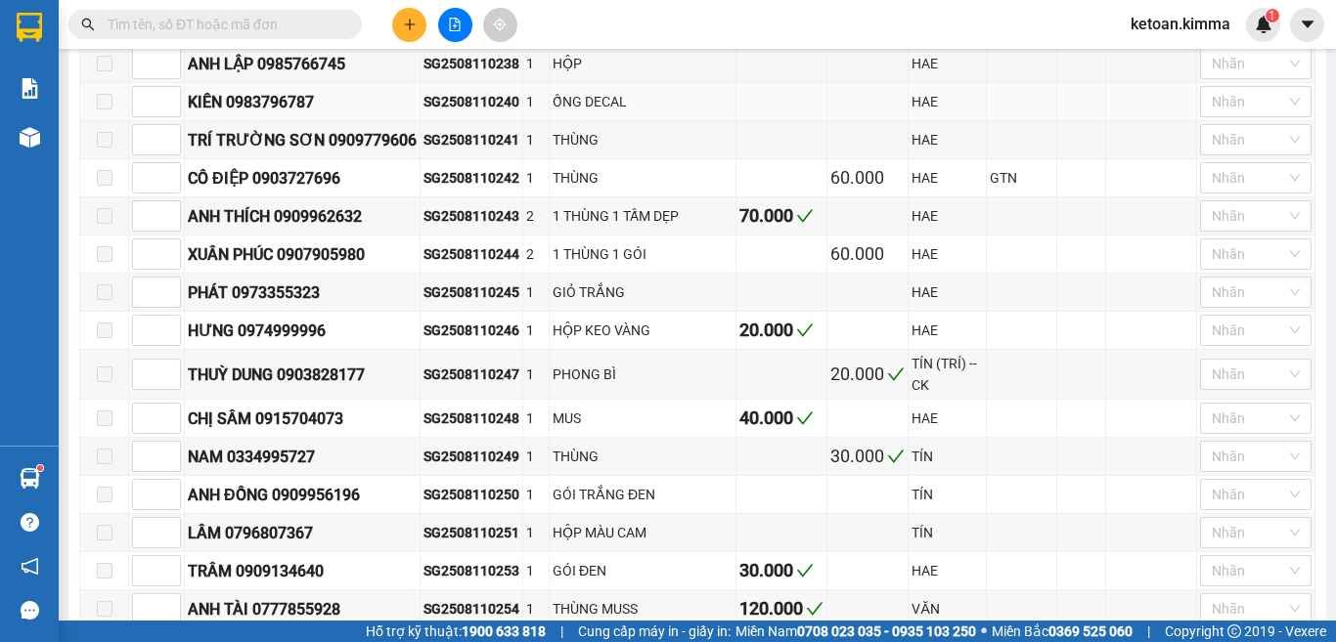
scroll to position [587, 0]
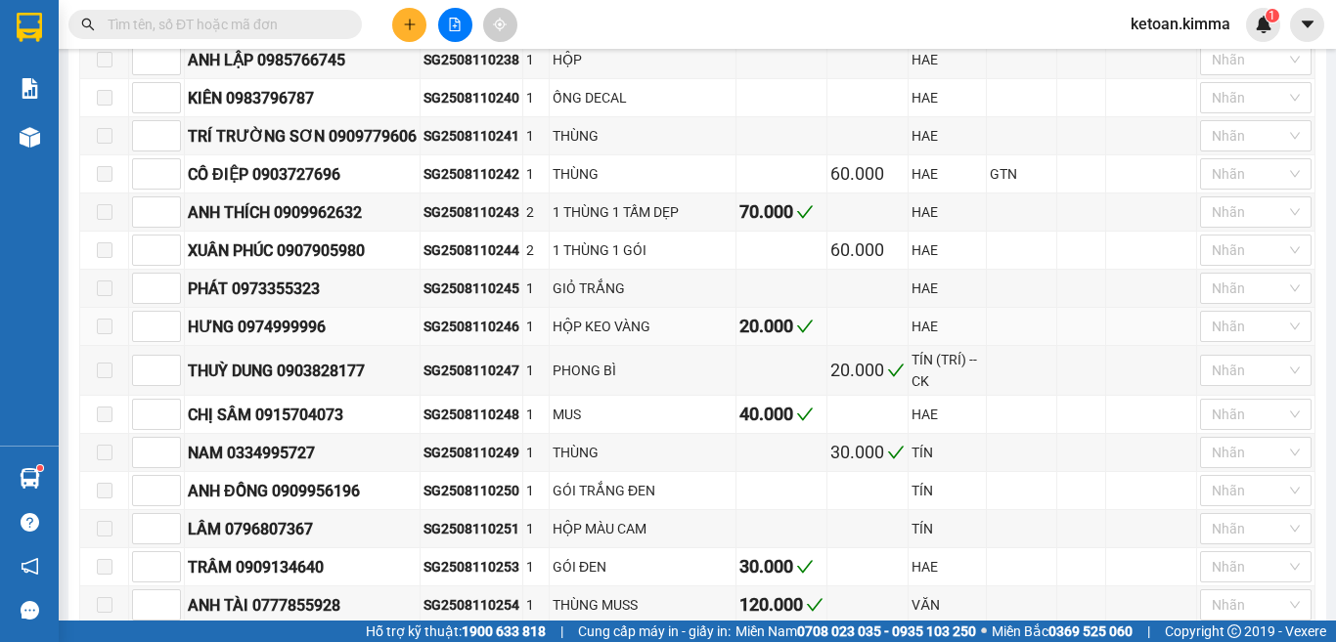
click at [450, 337] on div "SG2508110246" at bounding box center [471, 327] width 96 height 22
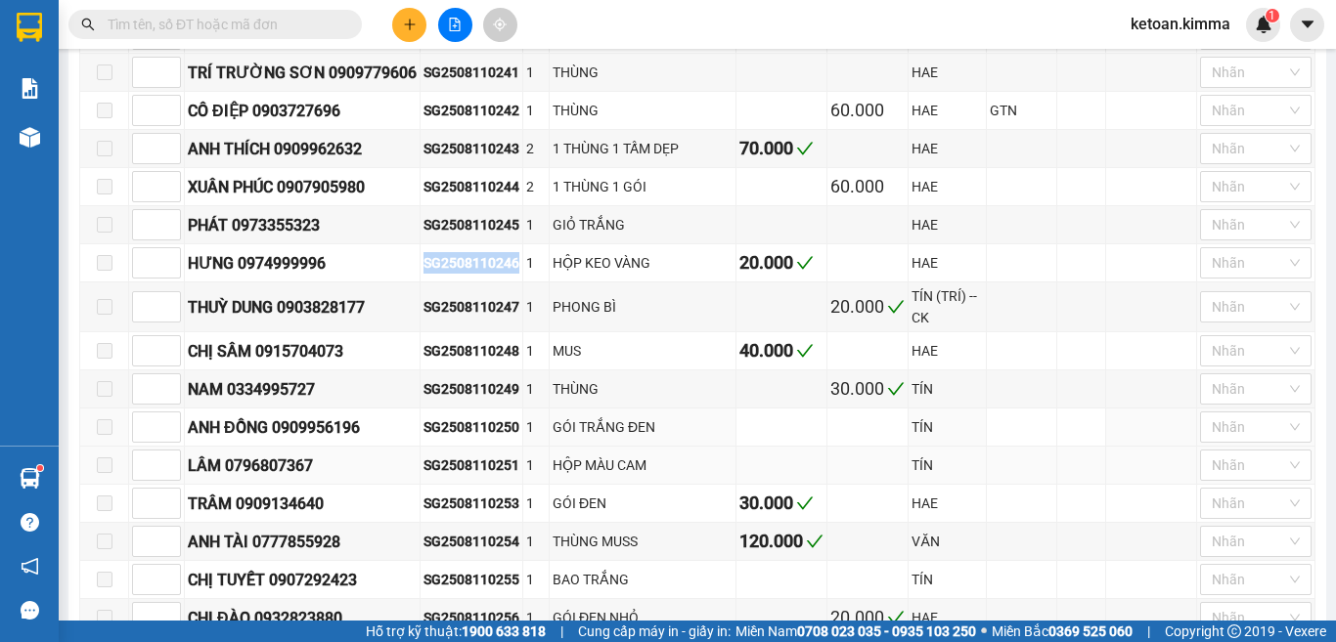
scroll to position [782, 0]
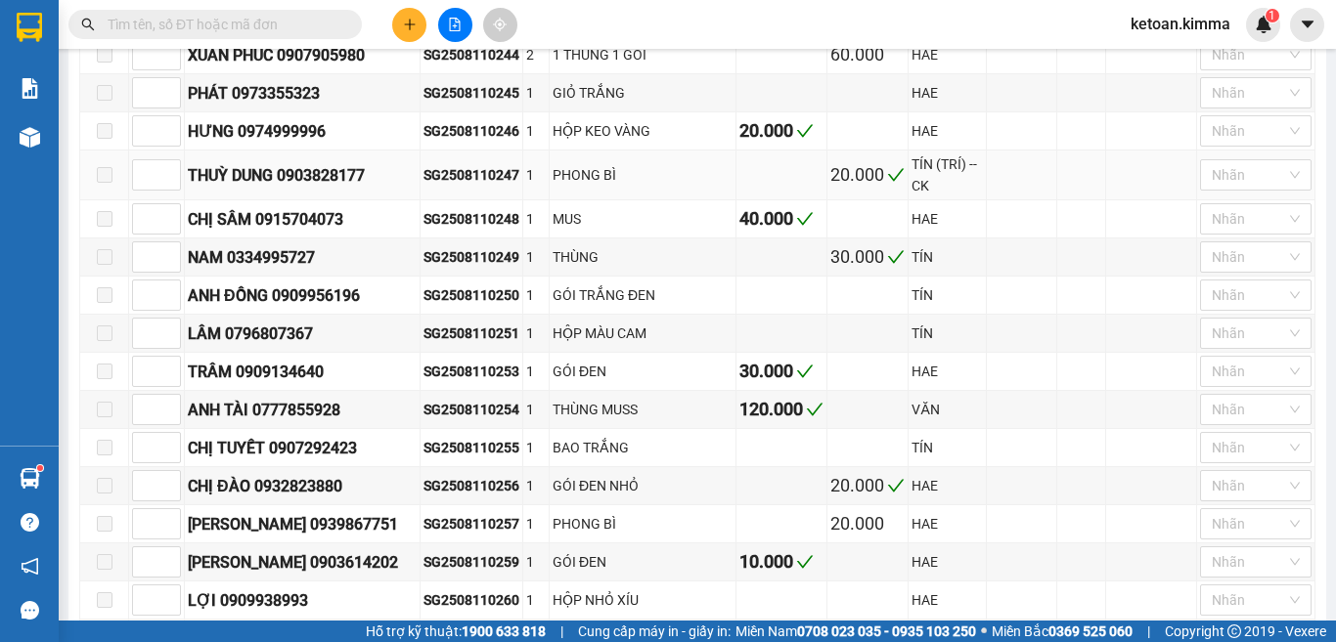
click at [478, 186] on div "SG2508110247" at bounding box center [471, 175] width 96 height 22
click at [460, 230] on div "SG2508110248" at bounding box center [471, 219] width 96 height 22
click at [461, 230] on div "SG2508110248" at bounding box center [471, 219] width 96 height 22
click at [491, 268] on div "SG2508110249" at bounding box center [471, 257] width 96 height 22
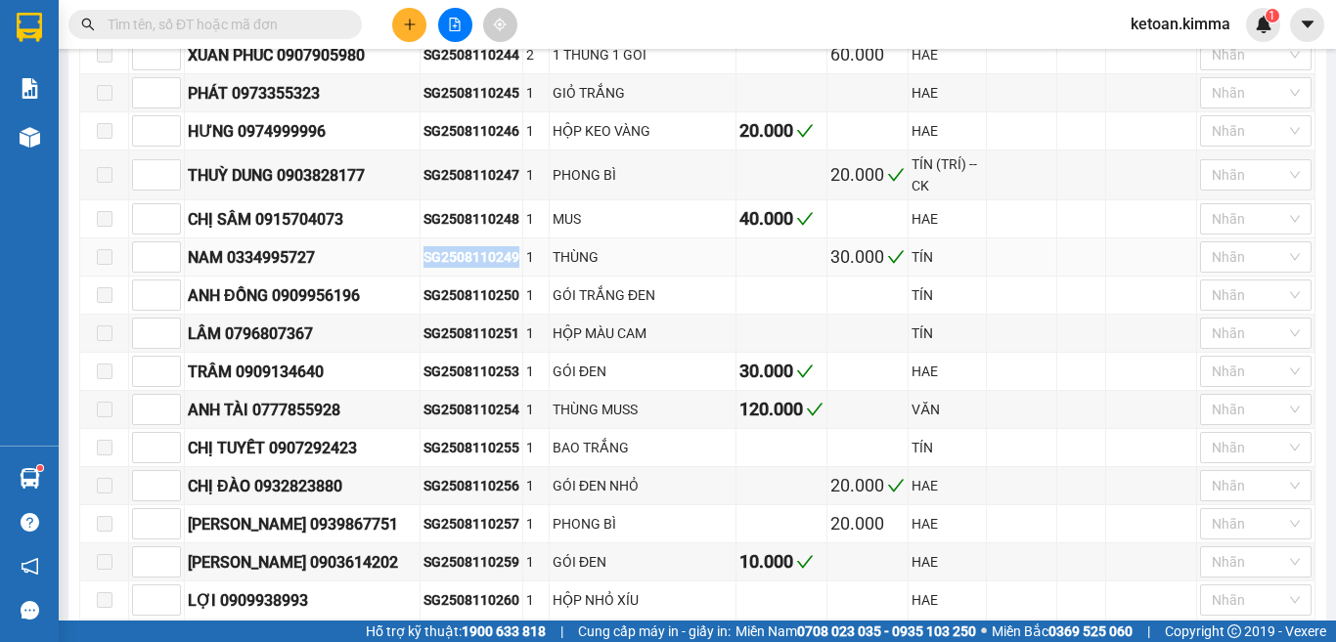
click at [491, 268] on div "SG2508110249" at bounding box center [471, 257] width 96 height 22
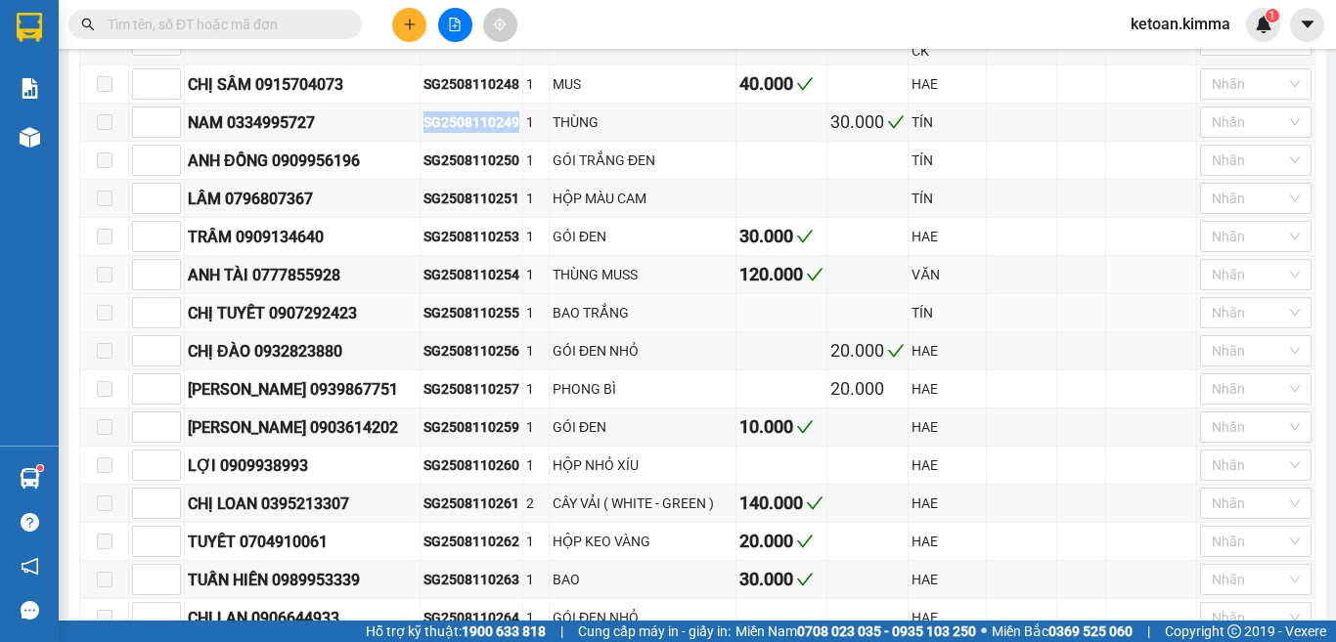
scroll to position [978, 0]
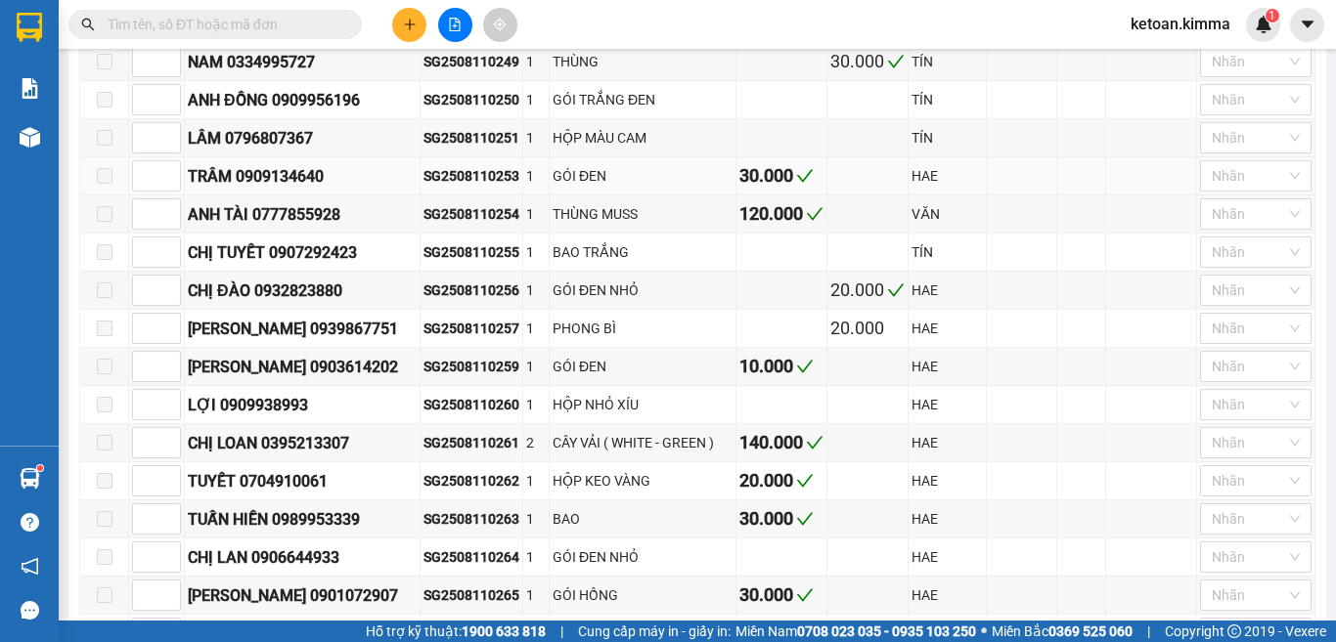
click at [472, 187] on div "SG2508110253" at bounding box center [471, 176] width 96 height 22
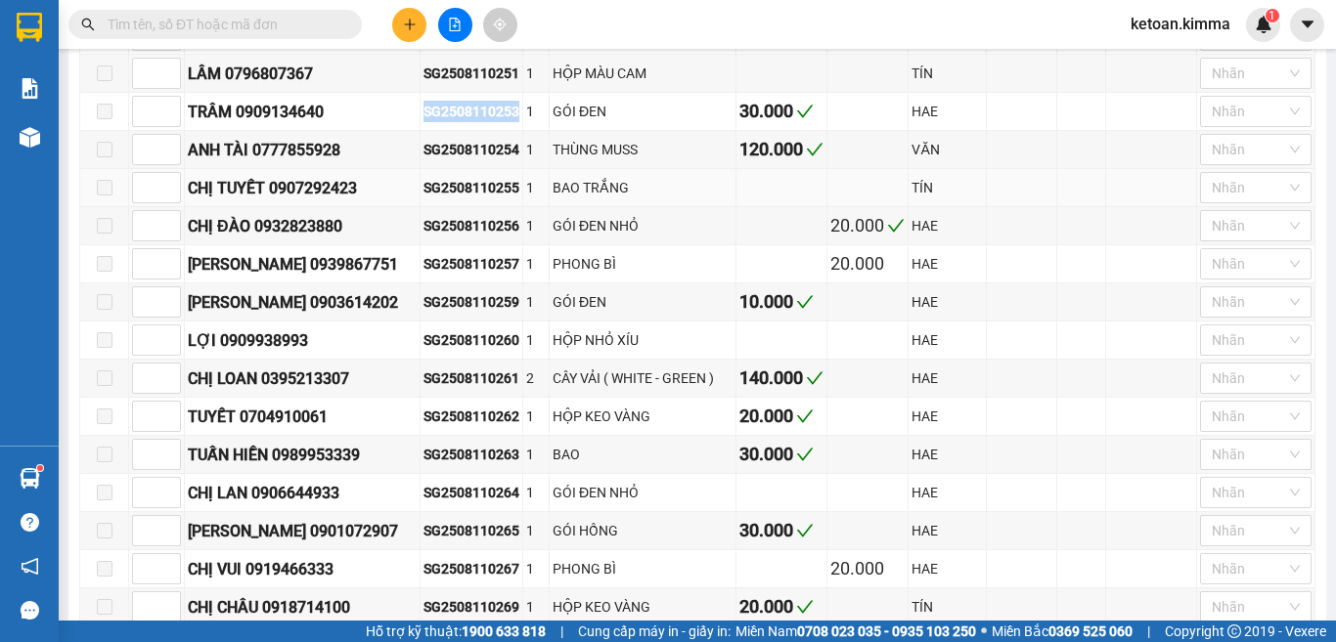
scroll to position [1075, 0]
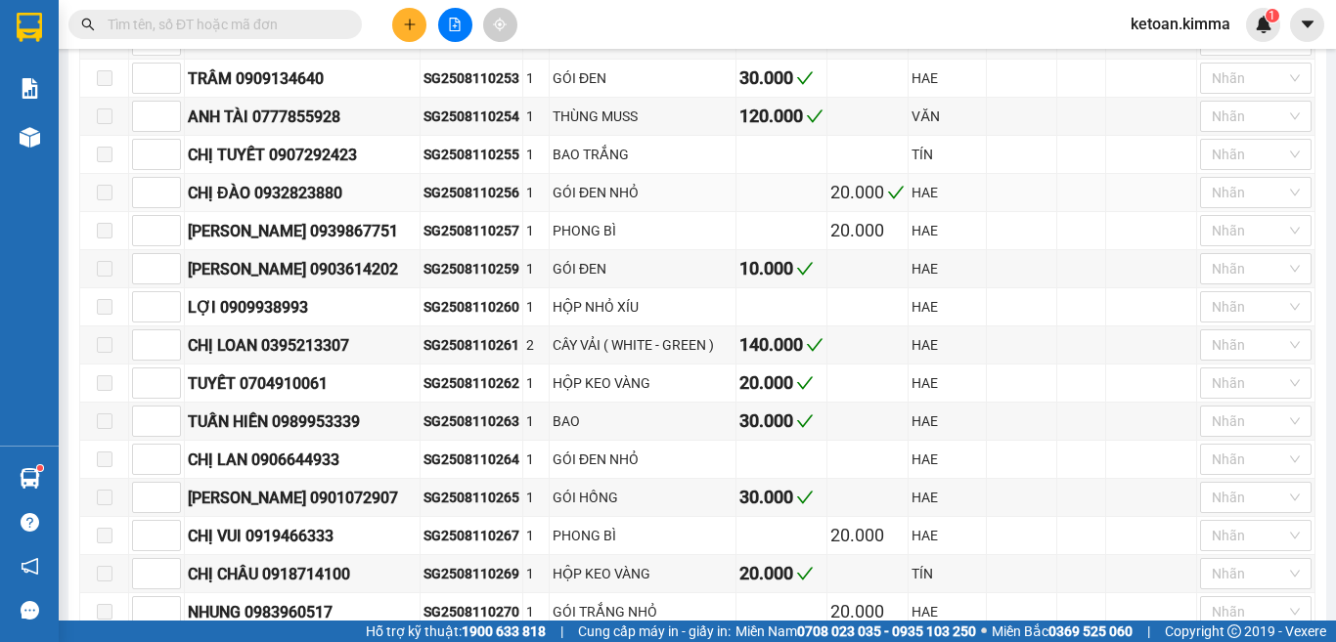
click at [466, 203] on div "SG2508110256" at bounding box center [471, 193] width 96 height 22
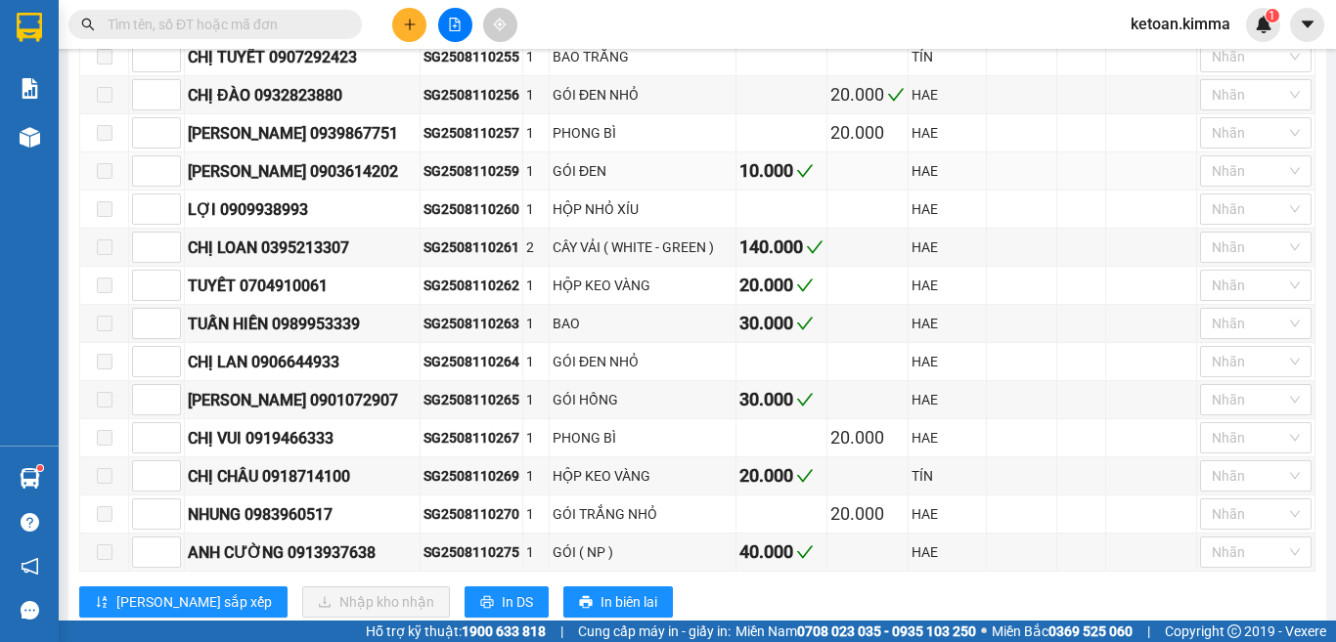
click at [451, 182] on div "SG2508110259" at bounding box center [471, 171] width 96 height 22
click at [456, 182] on div "SG2508110259" at bounding box center [471, 171] width 96 height 22
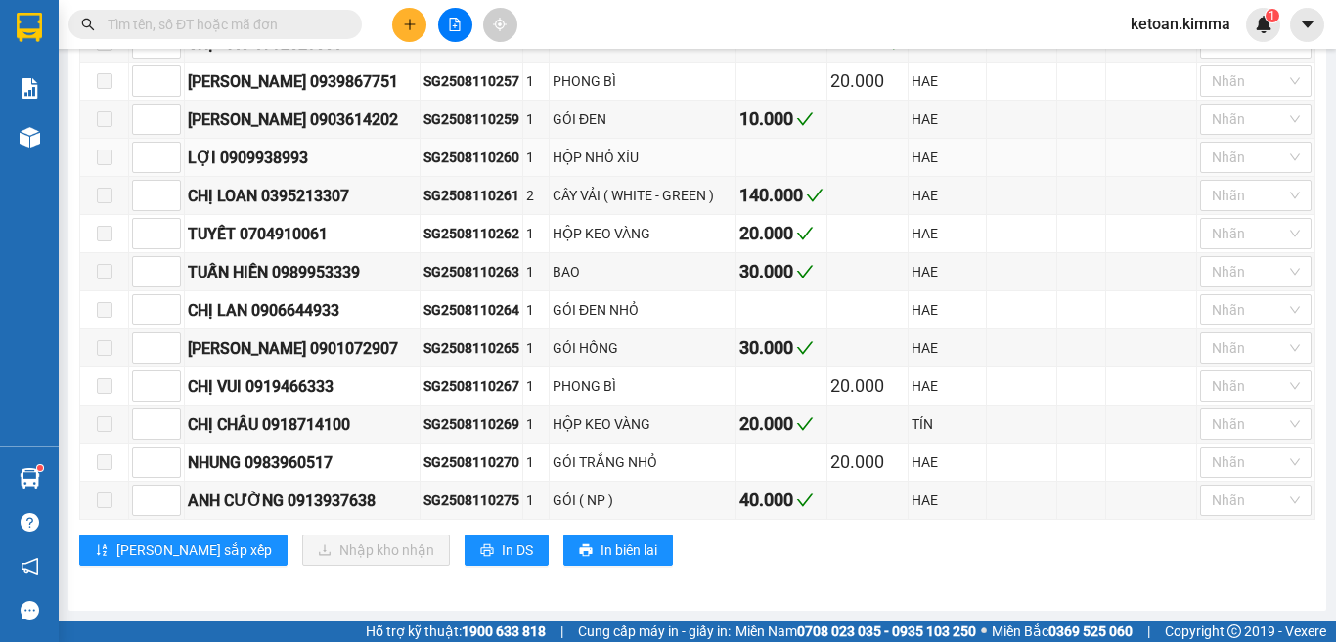
scroll to position [1247, 0]
click at [458, 228] on div "SG2508110262" at bounding box center [471, 234] width 96 height 22
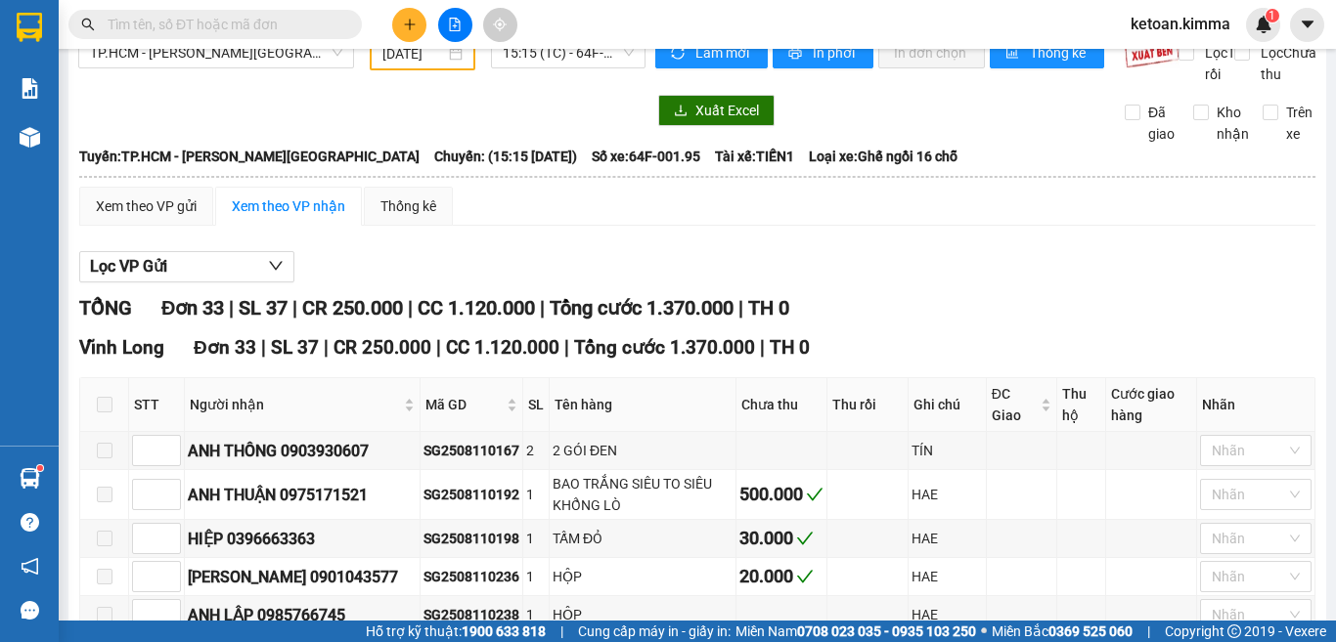
scroll to position [0, 0]
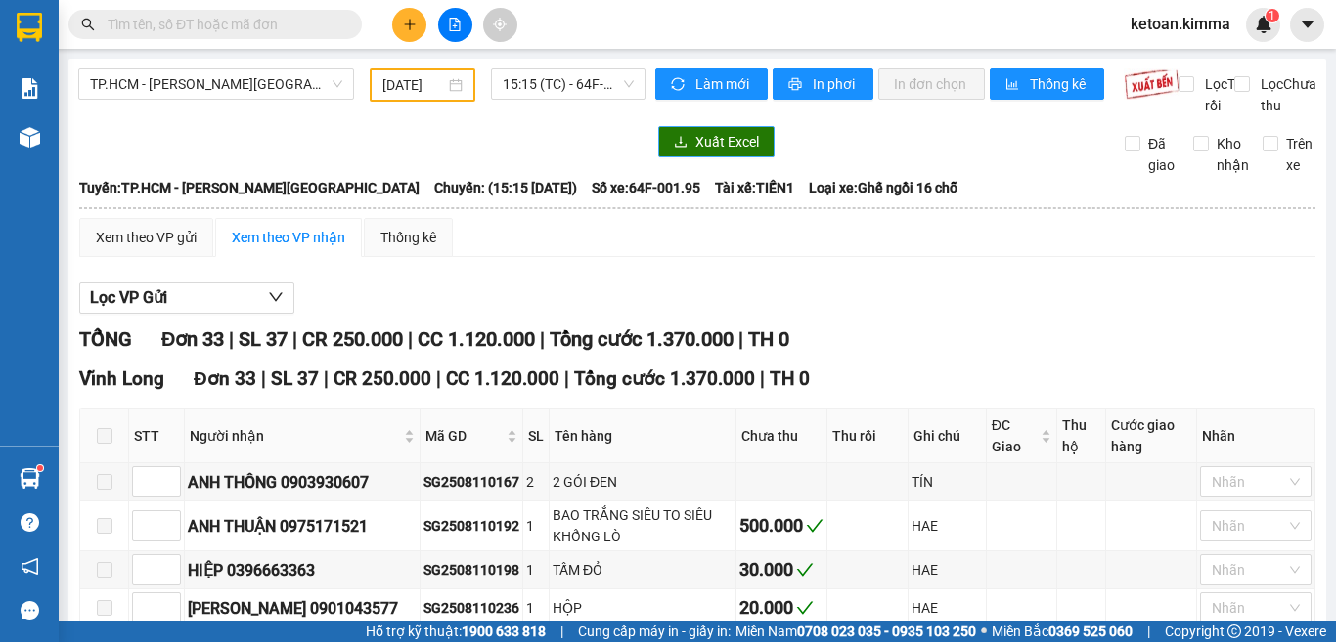
click at [681, 154] on button "Xuất Excel" at bounding box center [716, 141] width 116 height 31
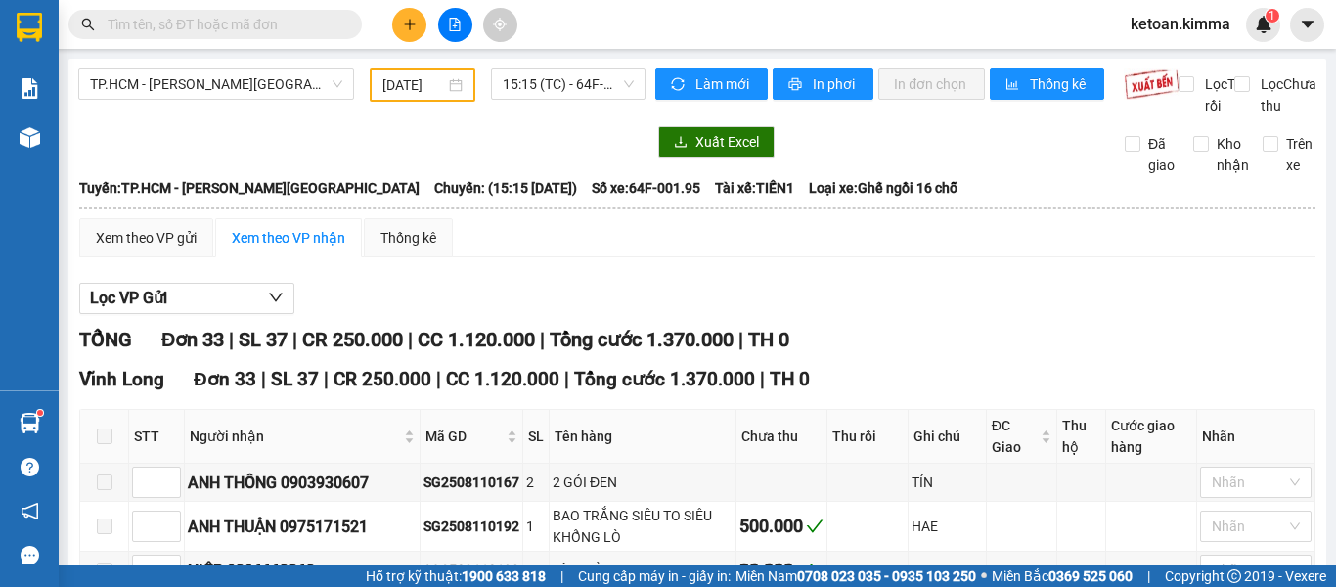
click at [592, 198] on span "Số xe: 64F-001.95" at bounding box center [646, 188] width 109 height 22
drag, startPoint x: 560, startPoint y: 204, endPoint x: 548, endPoint y: 211, distance: 14.4
click at [592, 198] on span "Số xe: 64F-001.95" at bounding box center [646, 188] width 109 height 22
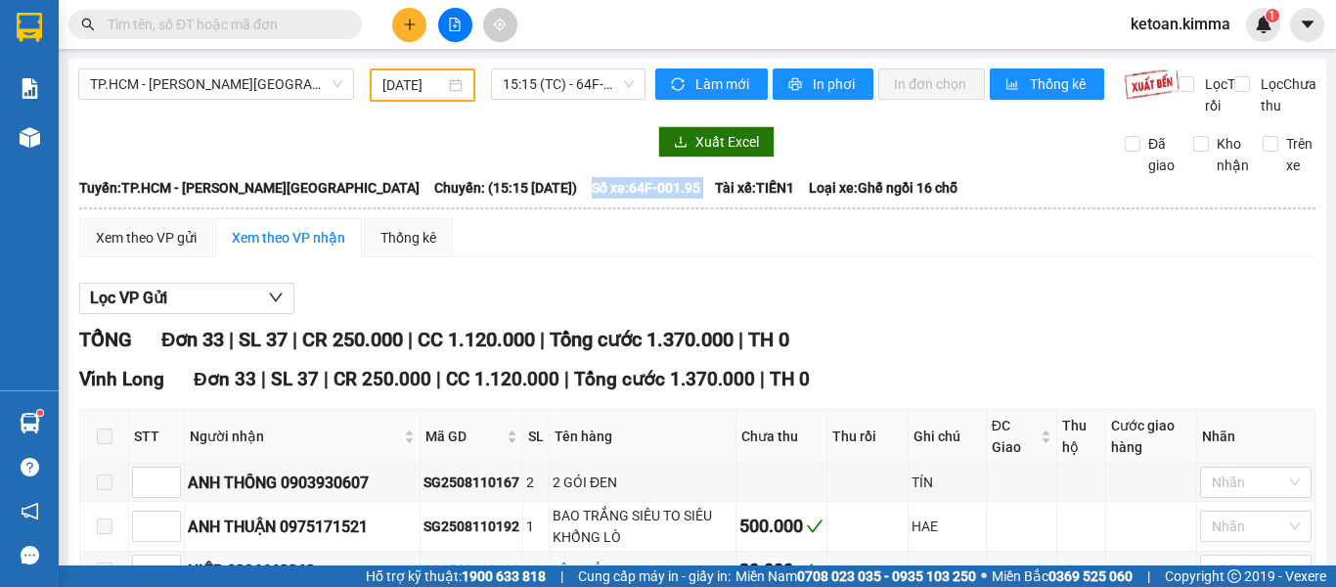
click at [592, 198] on span "Số xe: 64F-001.95" at bounding box center [646, 188] width 109 height 22
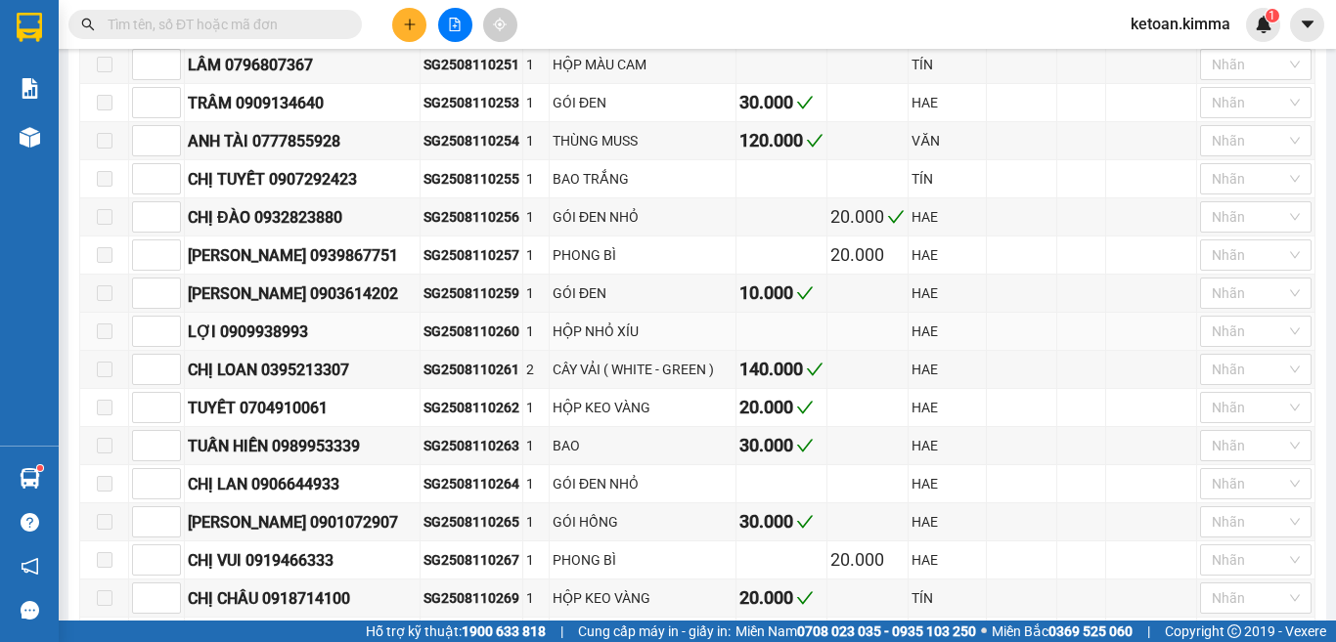
scroll to position [1149, 0]
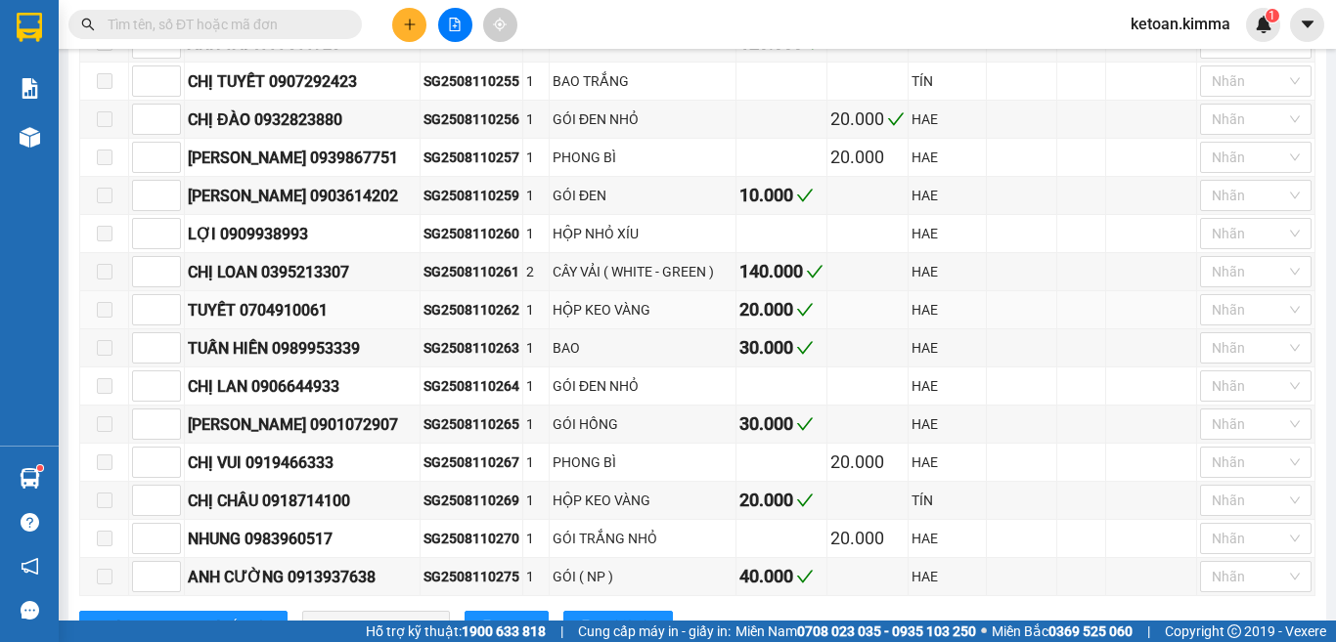
click at [465, 321] on div "SG2508110262" at bounding box center [471, 310] width 96 height 22
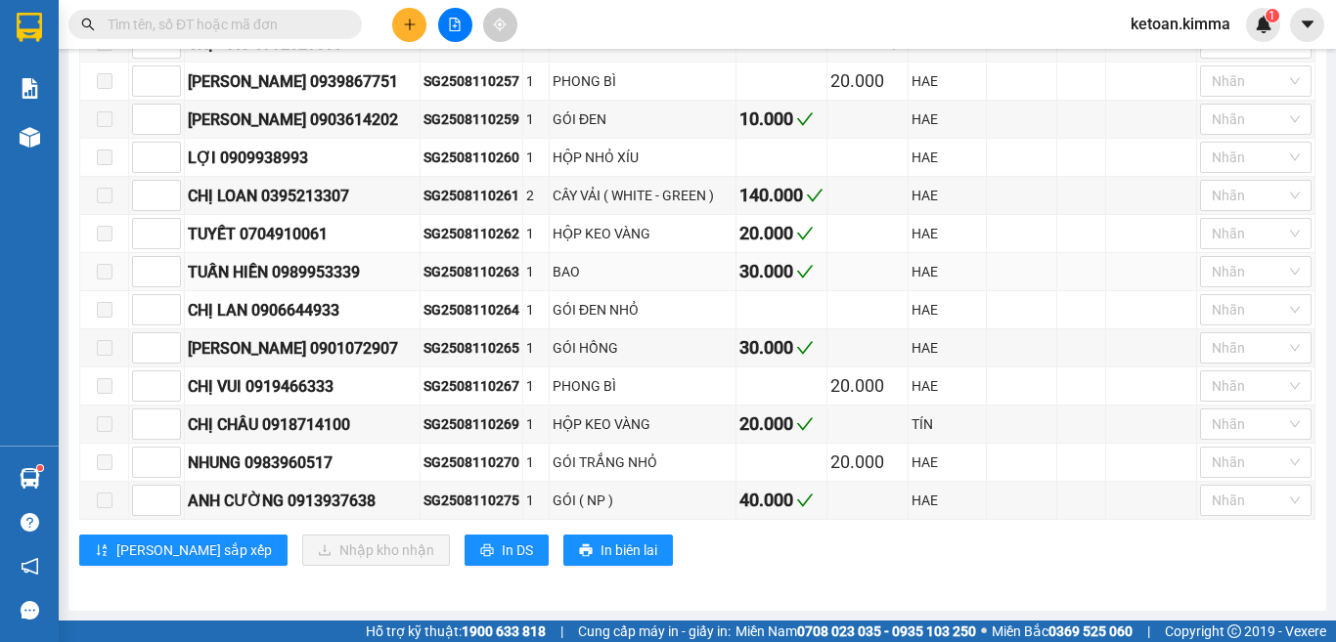
click at [471, 270] on div "SG2508110263" at bounding box center [471, 272] width 96 height 22
click at [450, 347] on div "SG2508110265" at bounding box center [471, 348] width 96 height 22
click at [478, 419] on div "SG2508110269" at bounding box center [471, 425] width 96 height 22
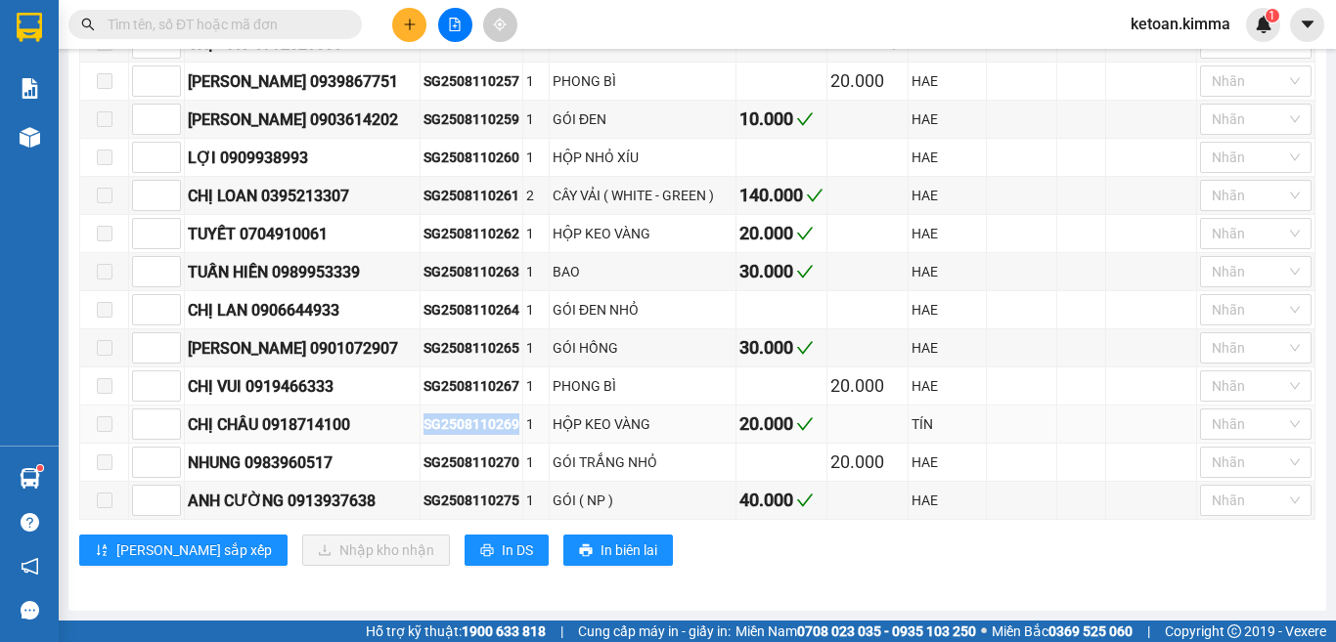
click at [478, 419] on div "SG2508110269" at bounding box center [471, 425] width 96 height 22
click at [472, 495] on div "SG2508110275" at bounding box center [471, 501] width 96 height 22
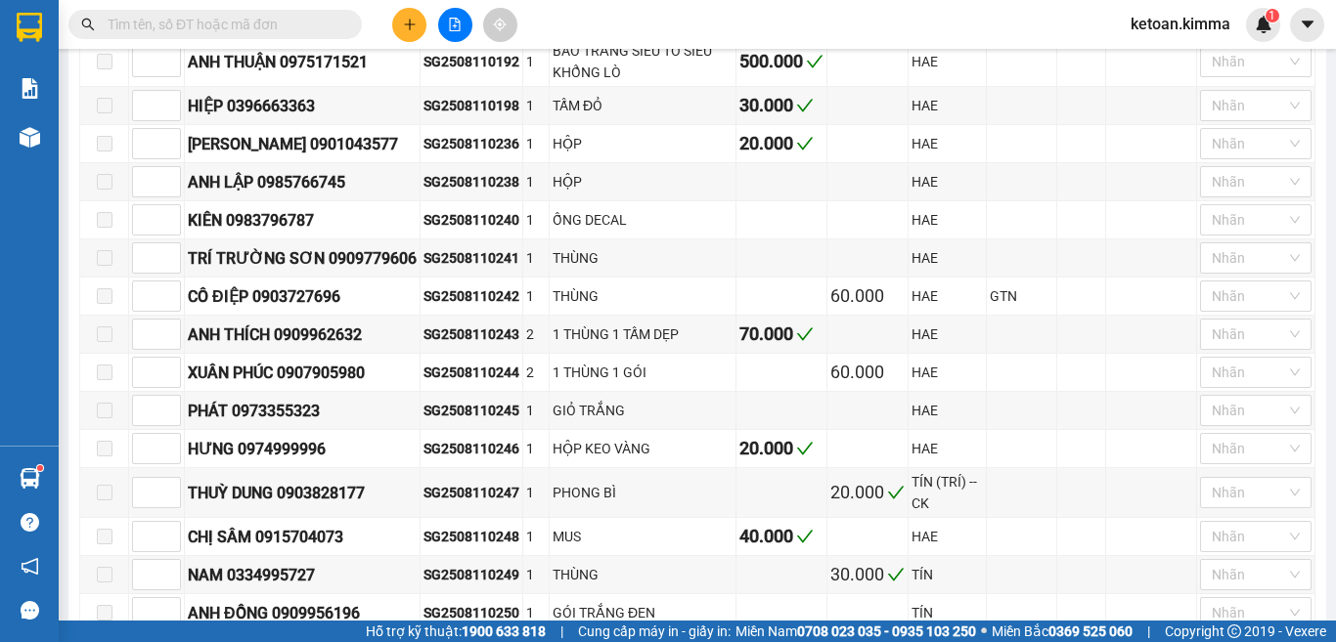
scroll to position [0, 0]
